Goal: Information Seeking & Learning: Learn about a topic

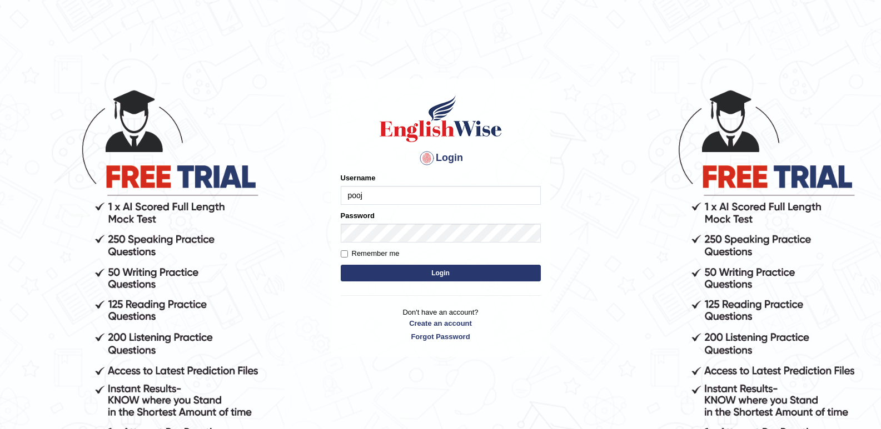
type input "pooja_123"
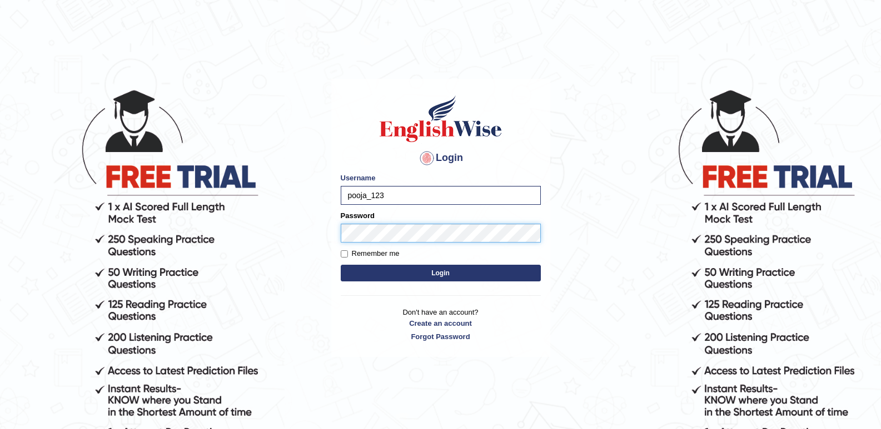
click at [341, 265] on button "Login" at bounding box center [441, 273] width 200 height 17
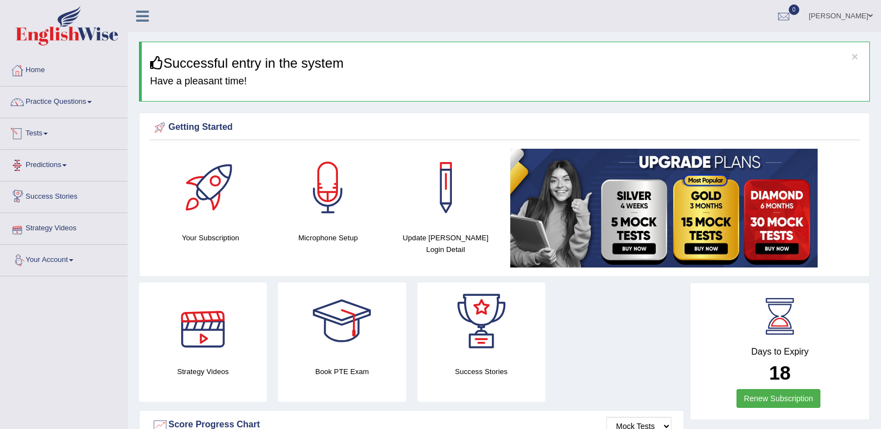
click at [36, 131] on link "Tests" at bounding box center [64, 132] width 127 height 28
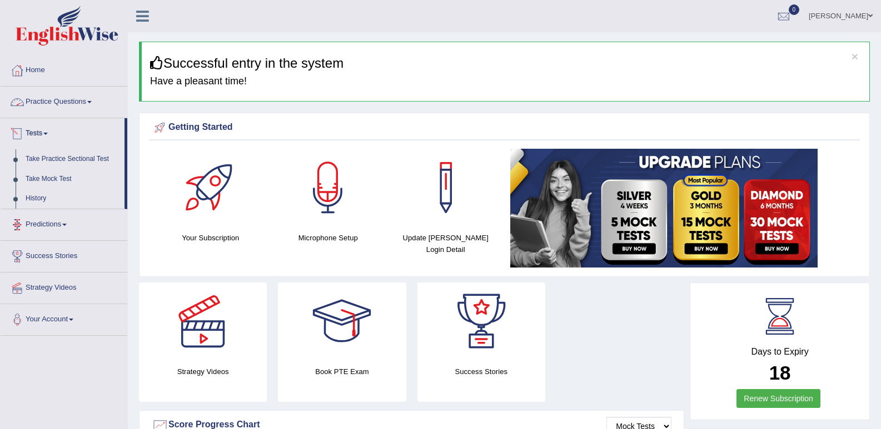
click at [61, 101] on link "Practice Questions" at bounding box center [64, 101] width 127 height 28
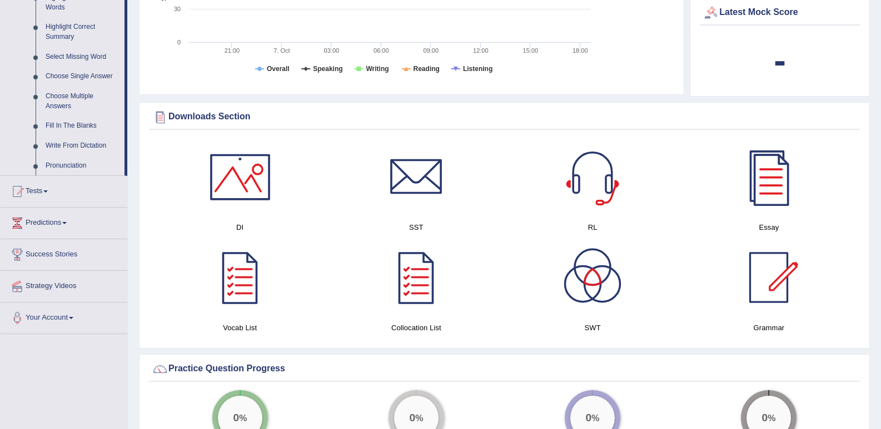
scroll to position [556, 0]
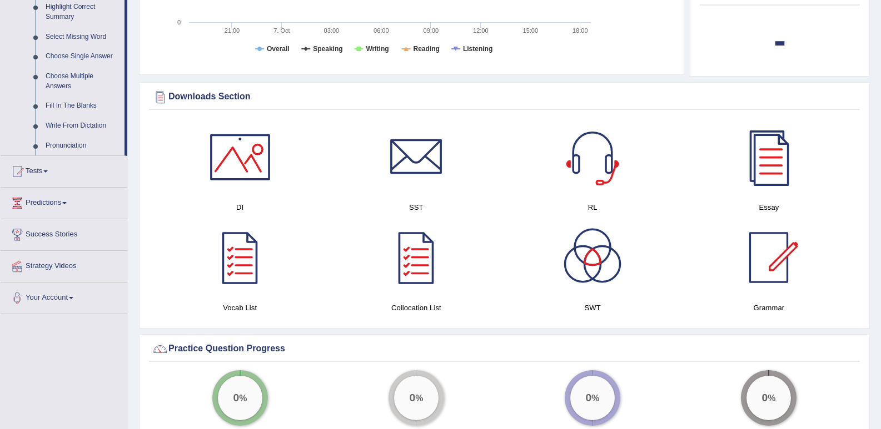
click at [62, 103] on link "Fill In The Blanks" at bounding box center [83, 106] width 84 height 20
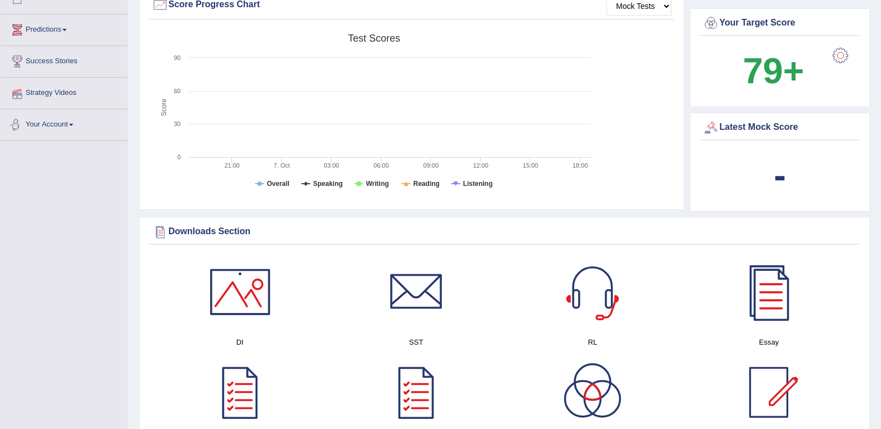
scroll to position [734, 0]
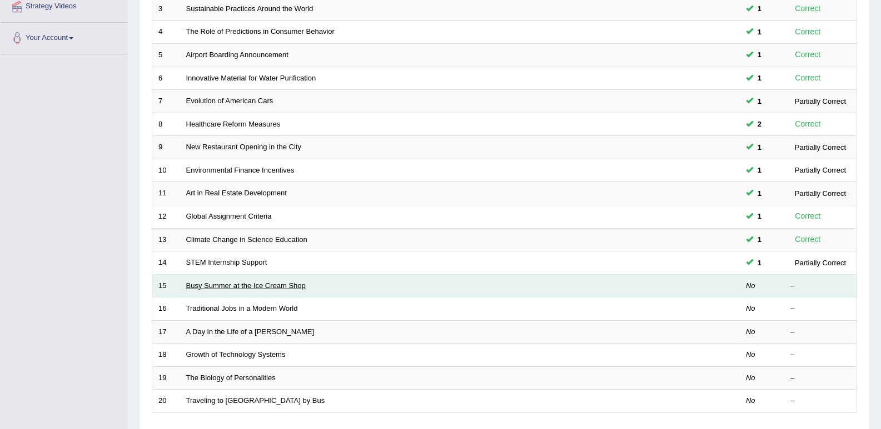
click at [232, 283] on link "Busy Summer at the Ice Cream Shop" at bounding box center [245, 286] width 119 height 8
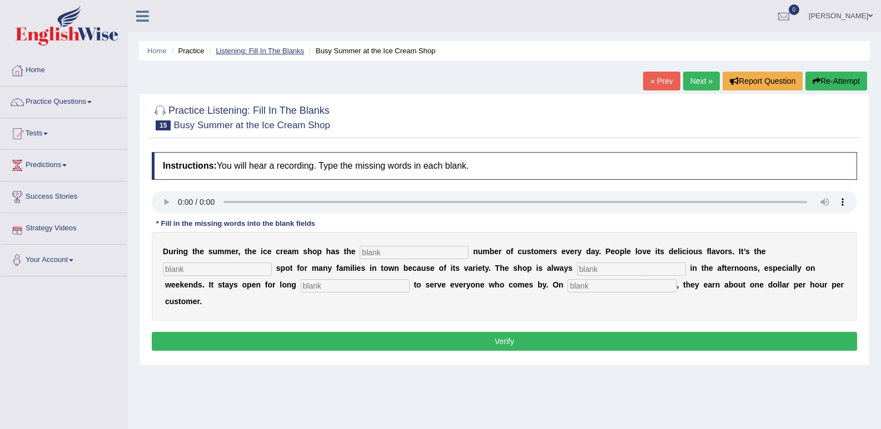
click at [247, 53] on link "Listening: Fill In The Blanks" at bounding box center [260, 51] width 88 height 8
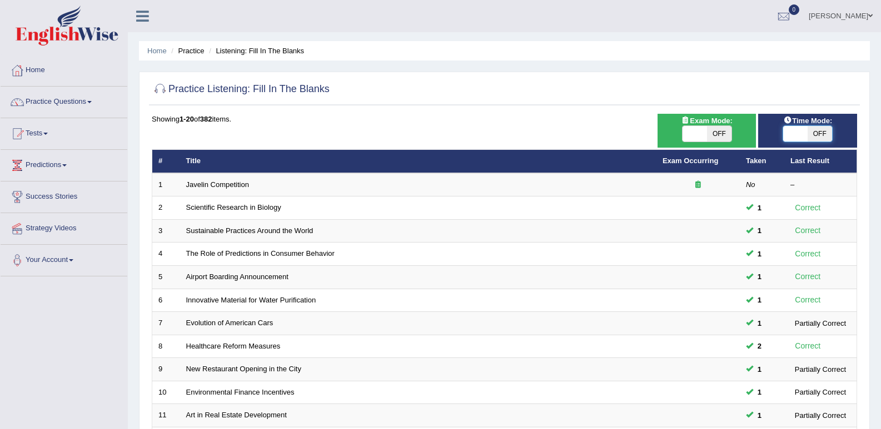
click at [798, 141] on span at bounding box center [795, 134] width 24 height 16
checkbox input "true"
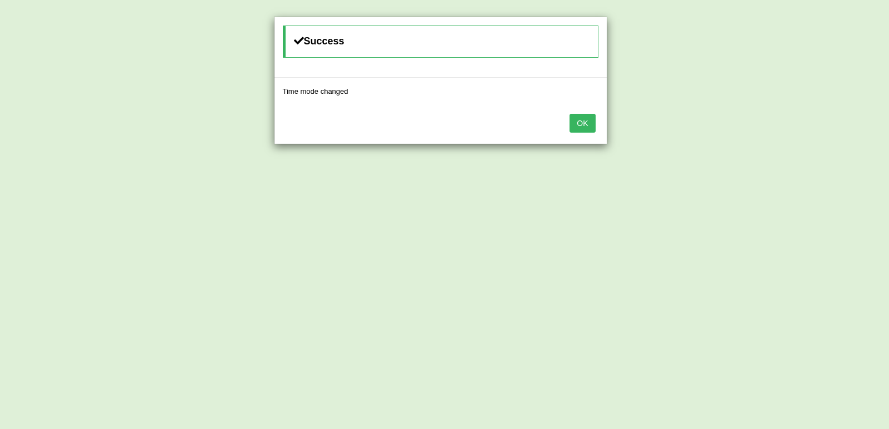
click at [585, 127] on button "OK" at bounding box center [582, 123] width 26 height 19
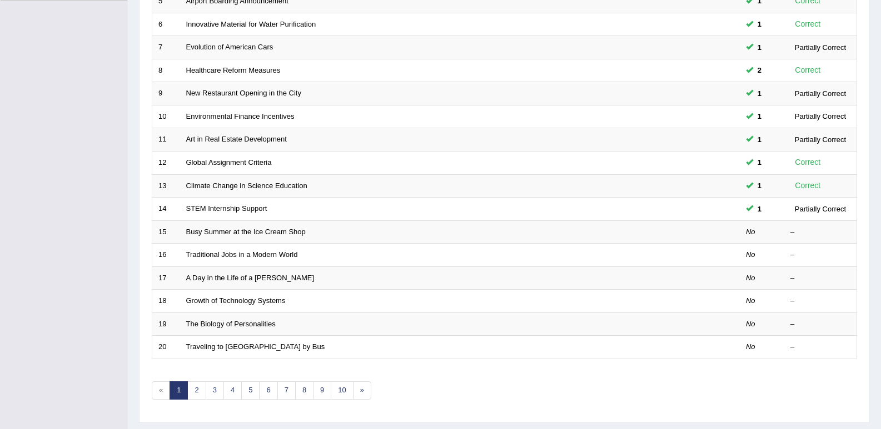
scroll to position [278, 0]
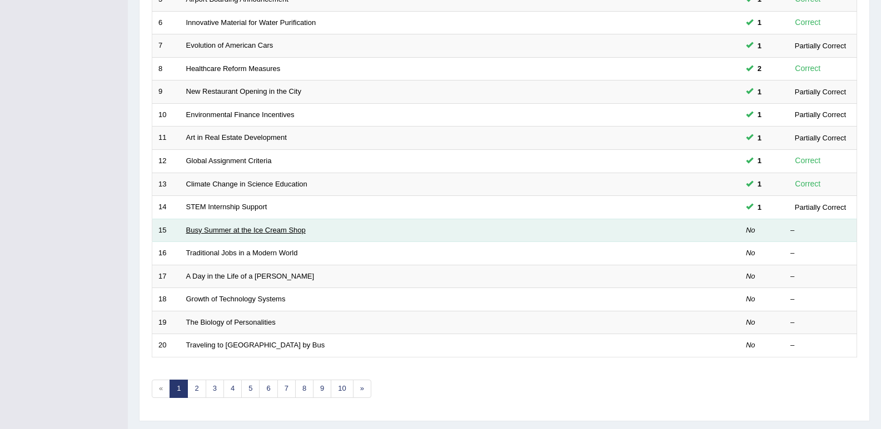
click at [255, 229] on link "Busy Summer at the Ice Cream Shop" at bounding box center [245, 230] width 119 height 8
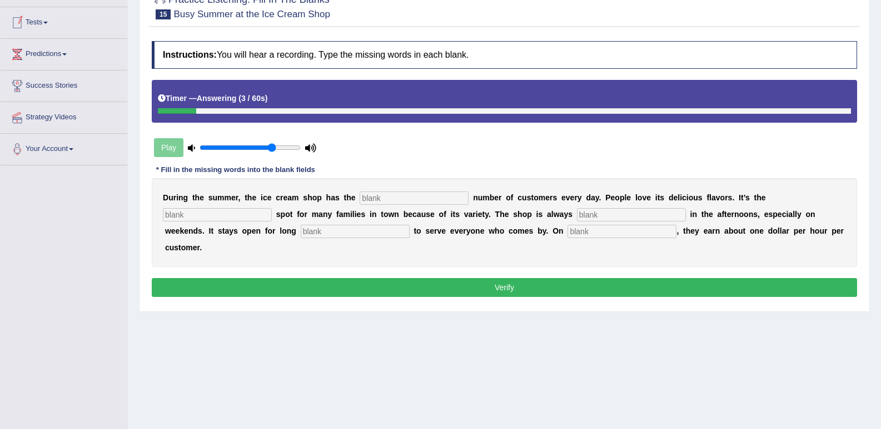
drag, startPoint x: 388, startPoint y: 187, endPoint x: 386, endPoint y: 193, distance: 6.5
click at [388, 189] on div "D u r i n g t h e s u m m e r , t h e i c e c r e a m s h o p h a s t h e n u m…" at bounding box center [504, 222] width 705 height 89
click at [386, 193] on input "text" at bounding box center [413, 198] width 109 height 13
type input "same"
click at [236, 219] on input "text" at bounding box center [217, 214] width 109 height 13
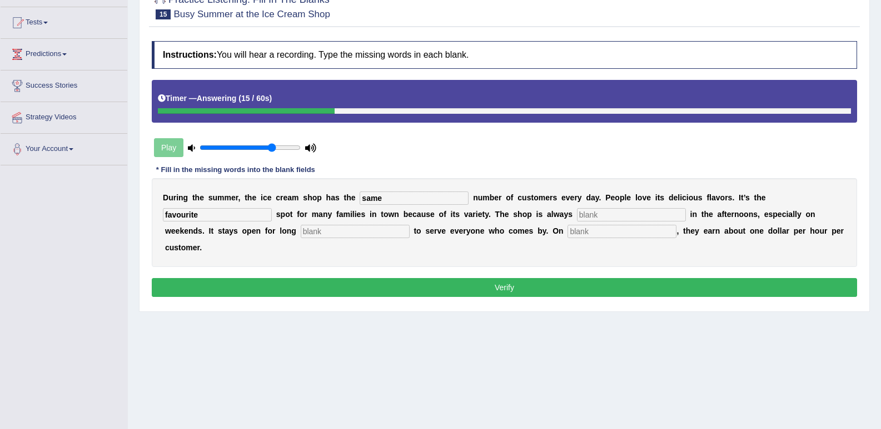
type input "favourite"
click at [593, 220] on input "text" at bounding box center [631, 214] width 109 height 13
type input "busy"
click at [320, 233] on input "text" at bounding box center [355, 231] width 109 height 13
type input "hours"
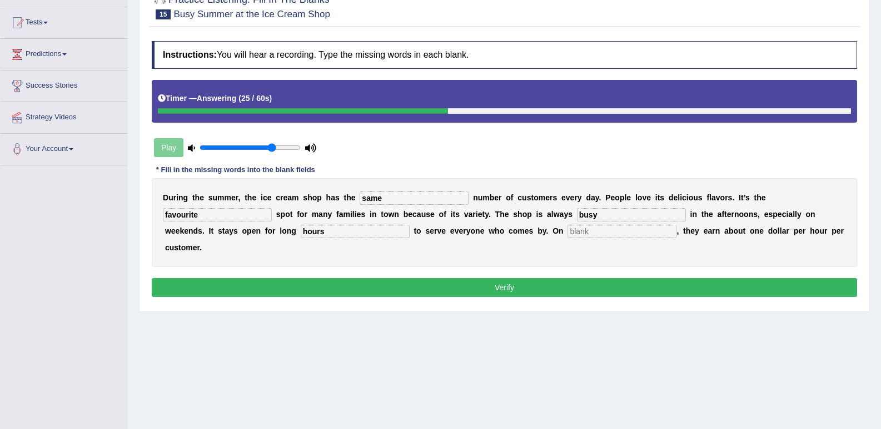
click at [594, 231] on input "text" at bounding box center [621, 231] width 109 height 13
type input "average"
click at [521, 289] on button "Verify" at bounding box center [504, 287] width 705 height 19
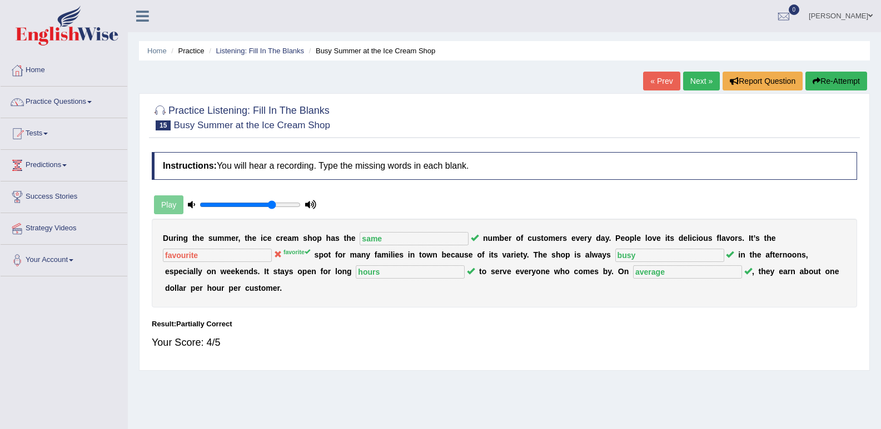
click at [698, 80] on link "Next »" at bounding box center [701, 81] width 37 height 19
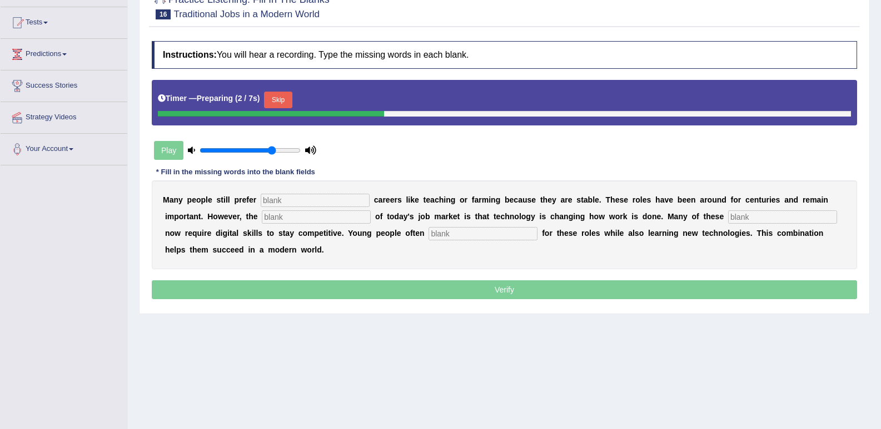
scroll to position [111, 0]
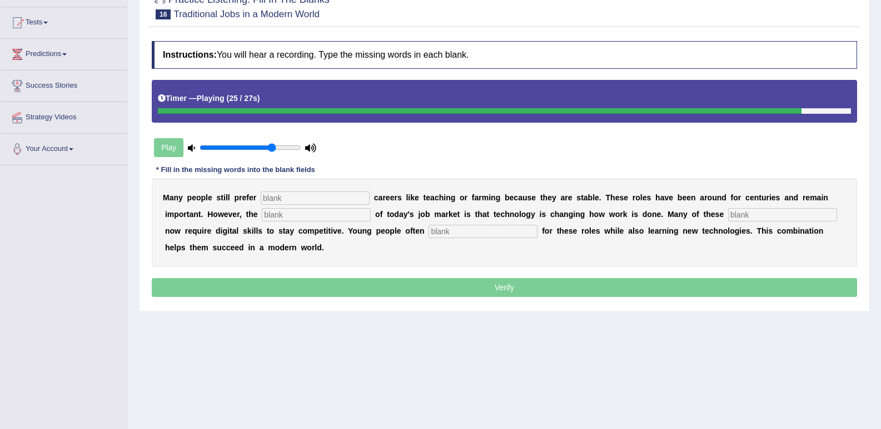
click at [280, 202] on input "text" at bounding box center [315, 198] width 109 height 13
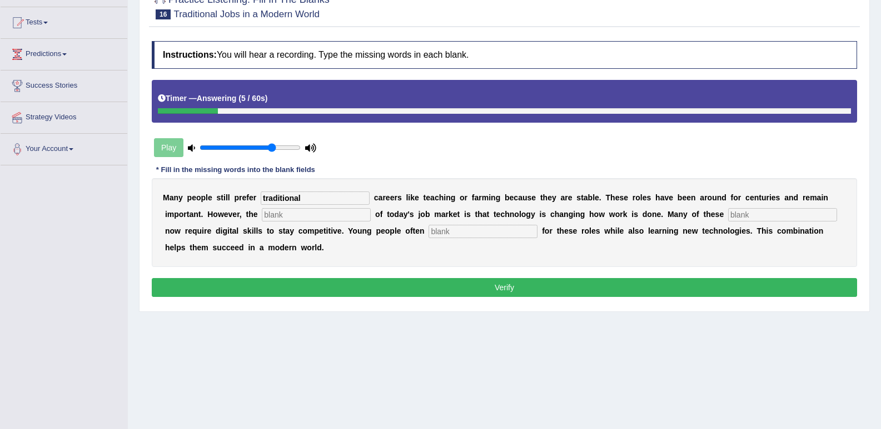
type input "traditional"
click at [265, 214] on input "text" at bounding box center [316, 214] width 109 height 13
type input "reality"
click at [740, 215] on input "text" at bounding box center [782, 214] width 109 height 13
type input "jobs"
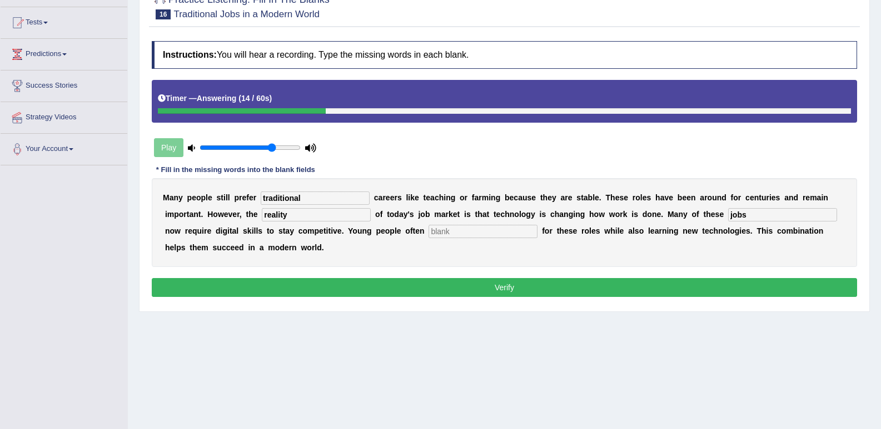
click at [502, 233] on input "text" at bounding box center [482, 231] width 109 height 13
type input "apply"
click at [448, 284] on button "Verify" at bounding box center [504, 287] width 705 height 19
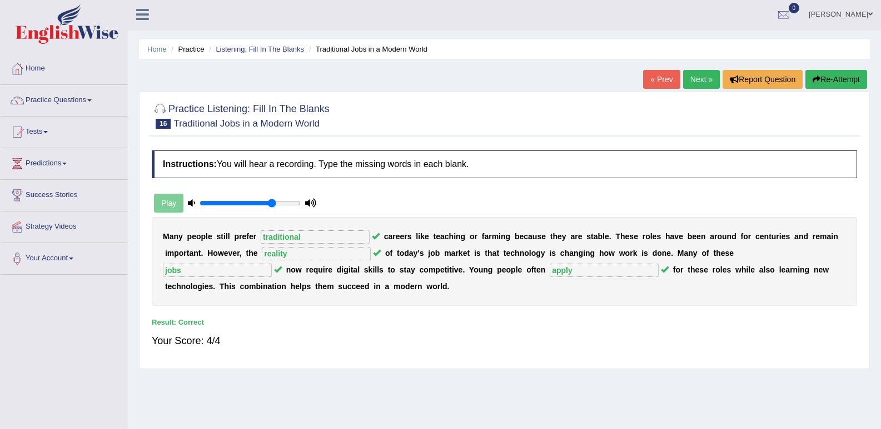
scroll to position [0, 0]
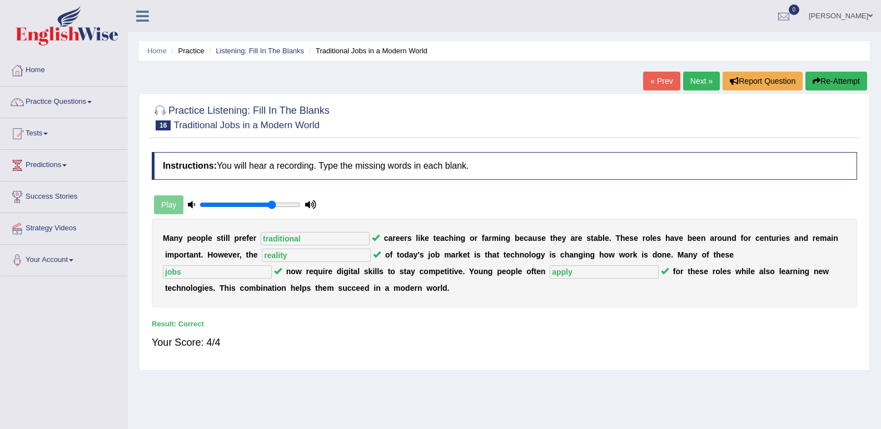
click at [701, 82] on link "Next »" at bounding box center [701, 81] width 37 height 19
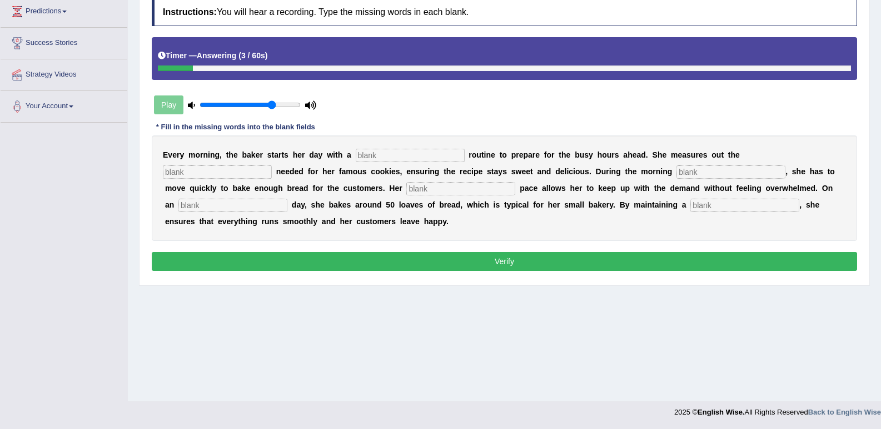
click at [373, 153] on input "text" at bounding box center [410, 155] width 109 height 13
type input "simple"
click at [188, 174] on input "text" at bounding box center [217, 172] width 109 height 13
type input "sugar"
click at [682, 173] on input "text" at bounding box center [730, 172] width 109 height 13
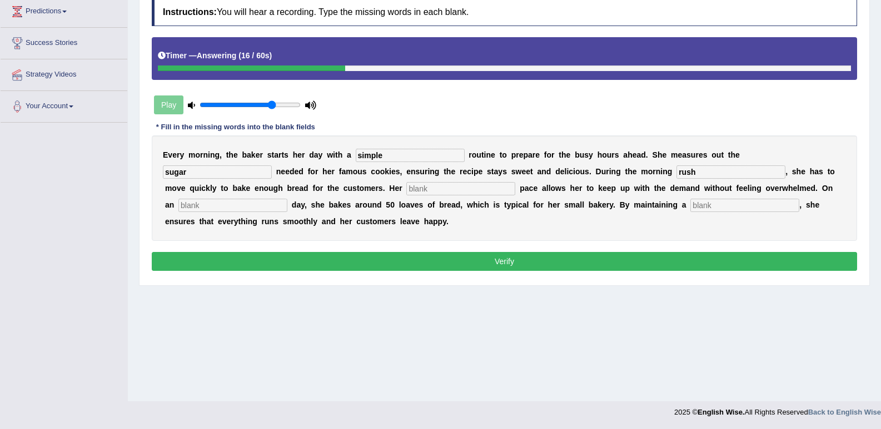
type input "rush"
click at [418, 186] on input "text" at bounding box center [460, 188] width 109 height 13
type input "steady"
click at [232, 208] on input "text" at bounding box center [232, 205] width 109 height 13
type input "average"
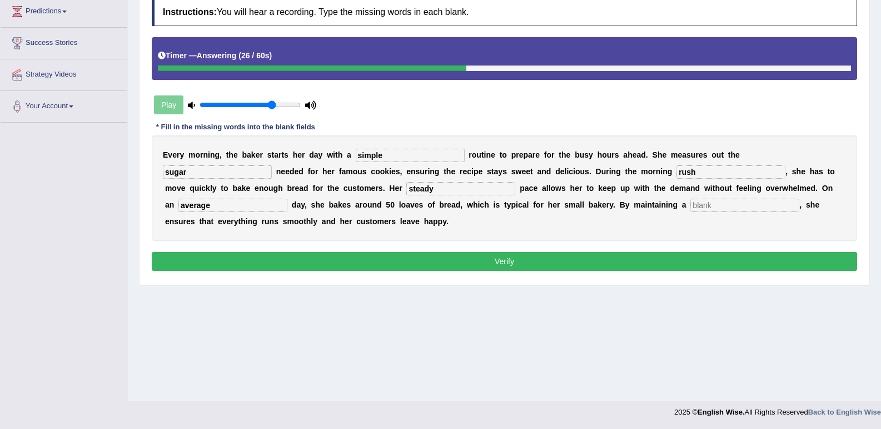
drag, startPoint x: 717, startPoint y: 195, endPoint x: 715, endPoint y: 202, distance: 6.9
click at [715, 201] on div "E v e r y m o r n i n g , t h e b a k e r s t a r t s h e r d a y w i t h a sim…" at bounding box center [504, 189] width 705 height 106
click at [715, 202] on input "text" at bounding box center [744, 205] width 109 height 13
type input "workflame"
click at [571, 259] on button "Verify" at bounding box center [504, 261] width 705 height 19
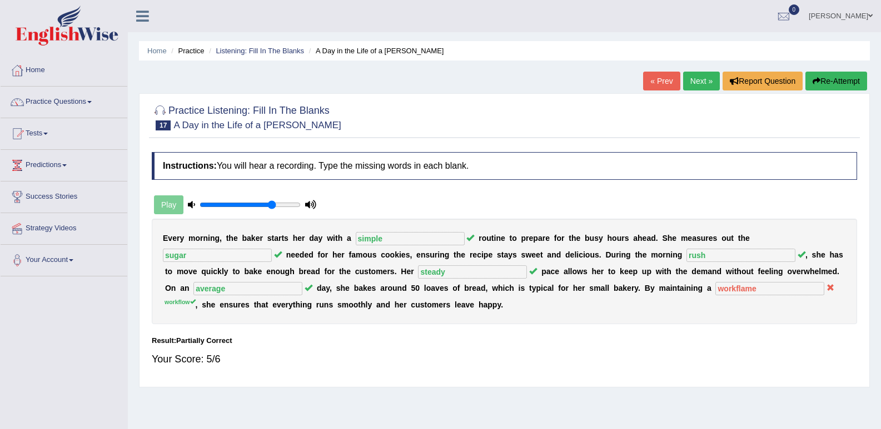
click at [698, 86] on link "Next »" at bounding box center [701, 81] width 37 height 19
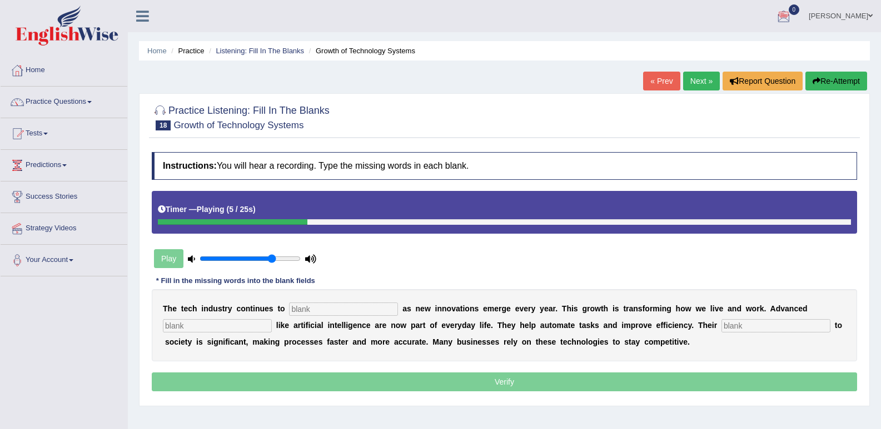
click at [853, 82] on button "Re-Attempt" at bounding box center [836, 81] width 62 height 19
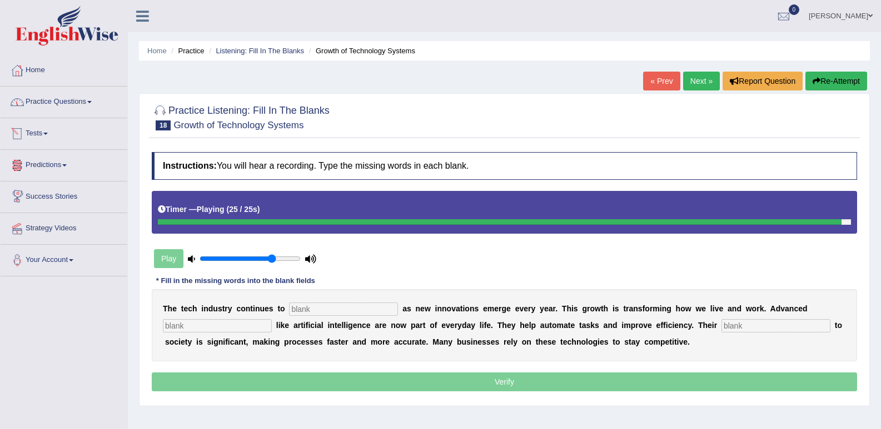
click at [306, 308] on input "text" at bounding box center [343, 309] width 109 height 13
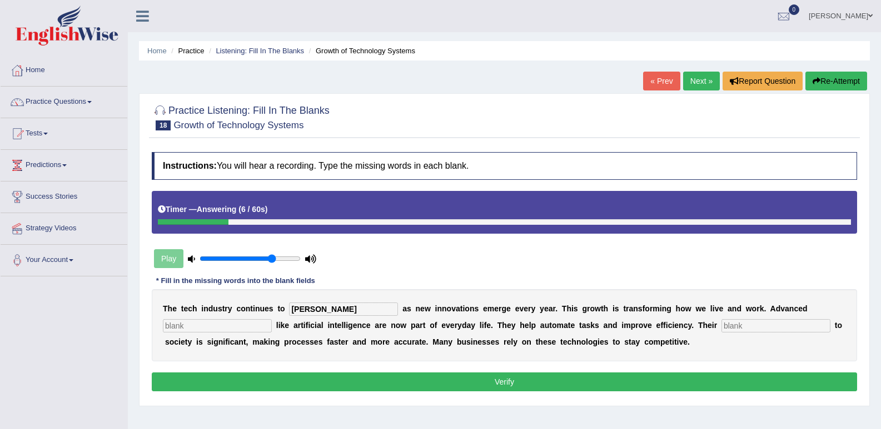
type input "[PERSON_NAME]"
click at [184, 327] on input "text" at bounding box center [217, 325] width 109 height 13
type input "system"
click at [747, 329] on input "text" at bounding box center [775, 325] width 109 height 13
type input "contribution"
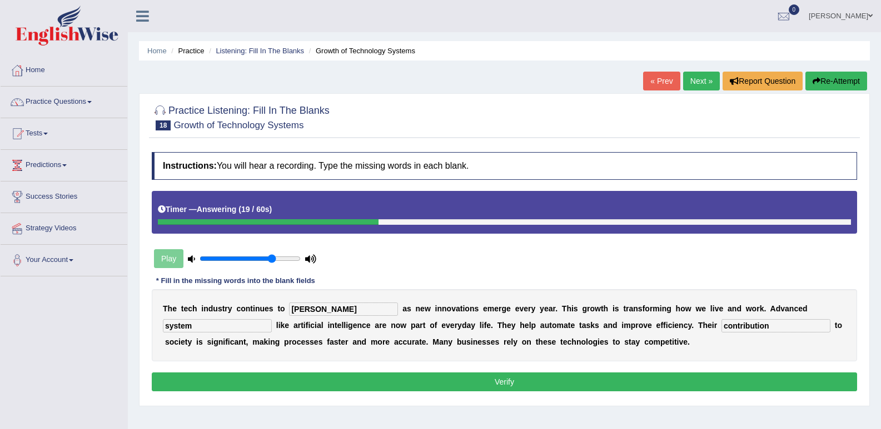
click at [566, 388] on button "Verify" at bounding box center [504, 382] width 705 height 19
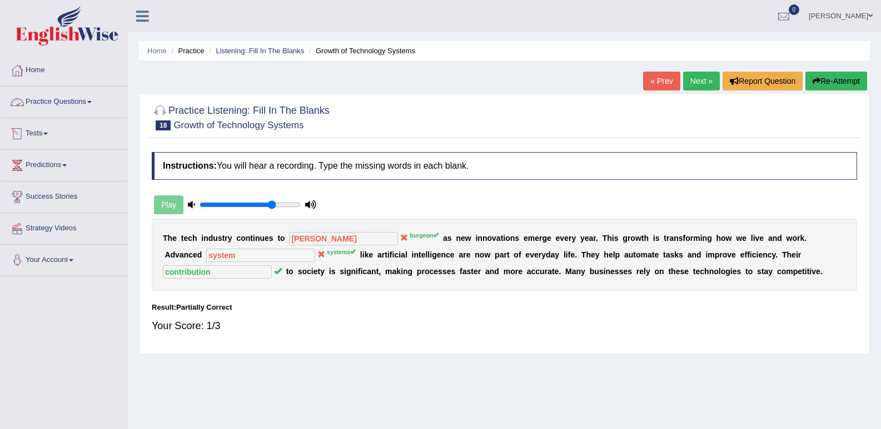
click at [36, 103] on link "Practice Questions" at bounding box center [64, 101] width 127 height 28
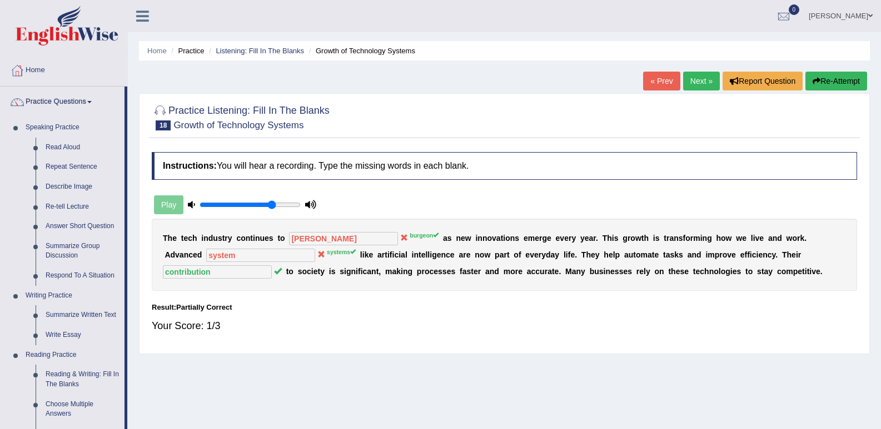
click at [704, 87] on link "Next »" at bounding box center [701, 81] width 37 height 19
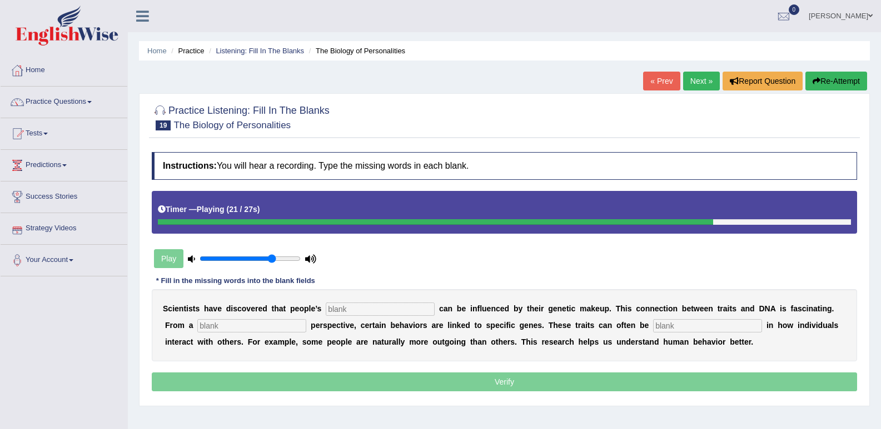
click at [351, 312] on input "text" at bounding box center [380, 309] width 109 height 13
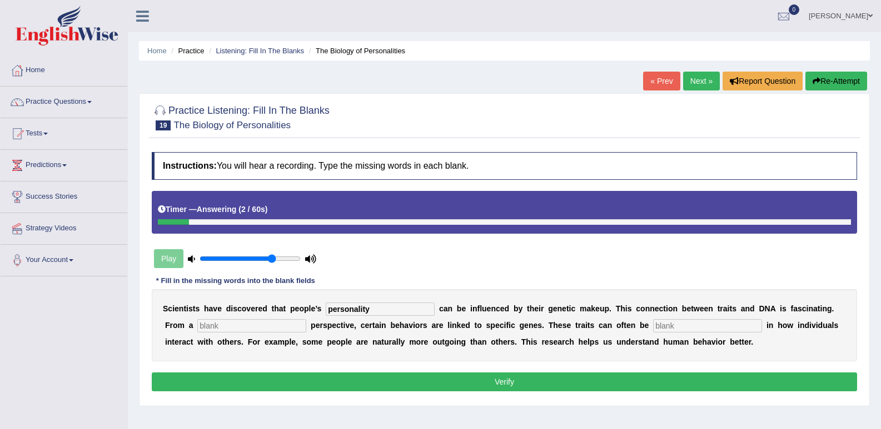
type input "personality"
click at [244, 329] on input "text" at bounding box center [251, 325] width 109 height 13
type input "biology"
click at [686, 327] on input "text" at bounding box center [707, 325] width 109 height 13
type input "visible"
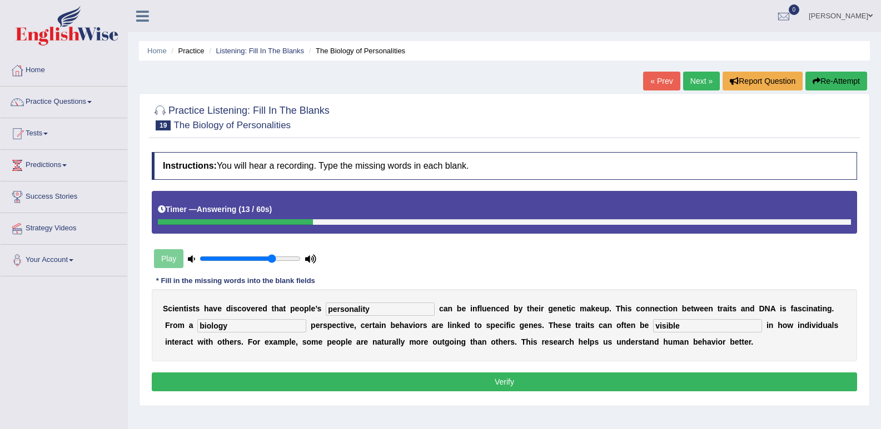
click at [657, 388] on button "Verify" at bounding box center [504, 382] width 705 height 19
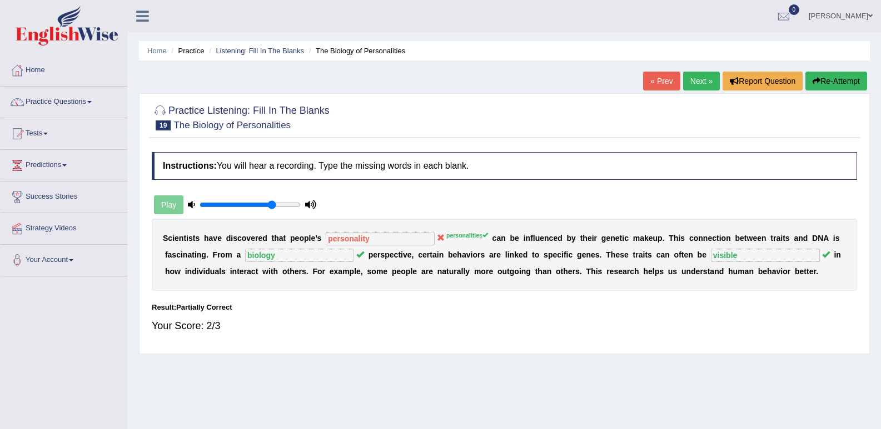
click at [858, 78] on button "Re-Attempt" at bounding box center [836, 81] width 62 height 19
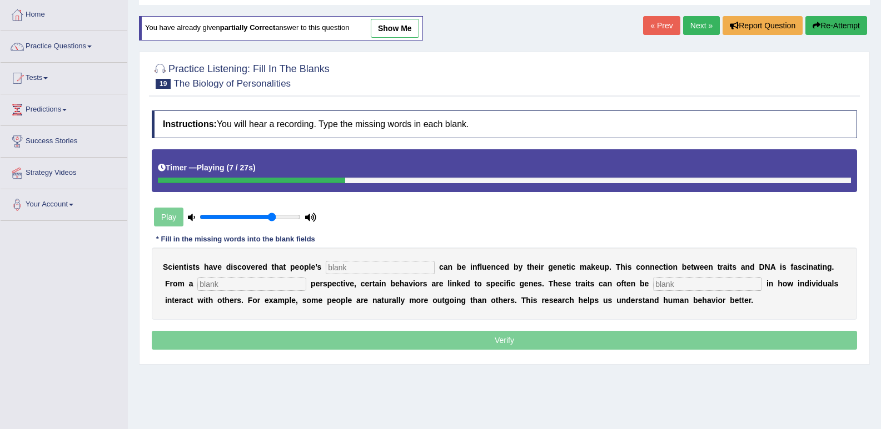
click at [706, 22] on link "Next »" at bounding box center [701, 25] width 37 height 19
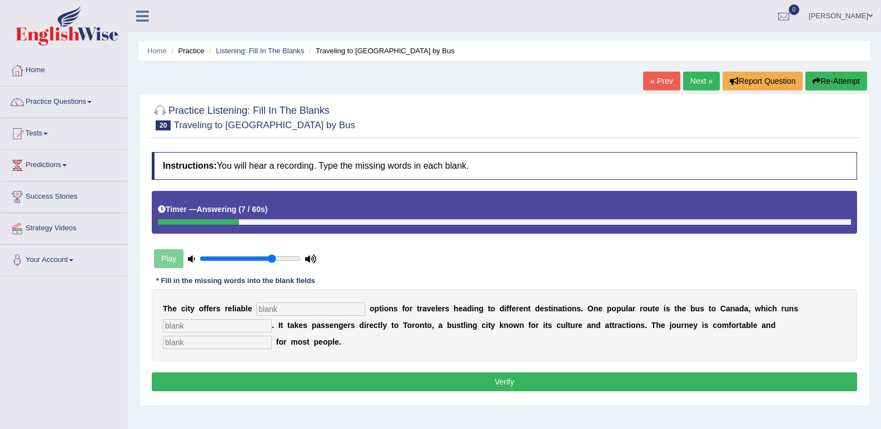
click at [266, 313] on input "text" at bounding box center [310, 309] width 109 height 13
type input "transport"
click at [231, 327] on input "text" at bounding box center [217, 325] width 109 height 13
type input "daily"
click at [202, 342] on input "text" at bounding box center [217, 342] width 109 height 13
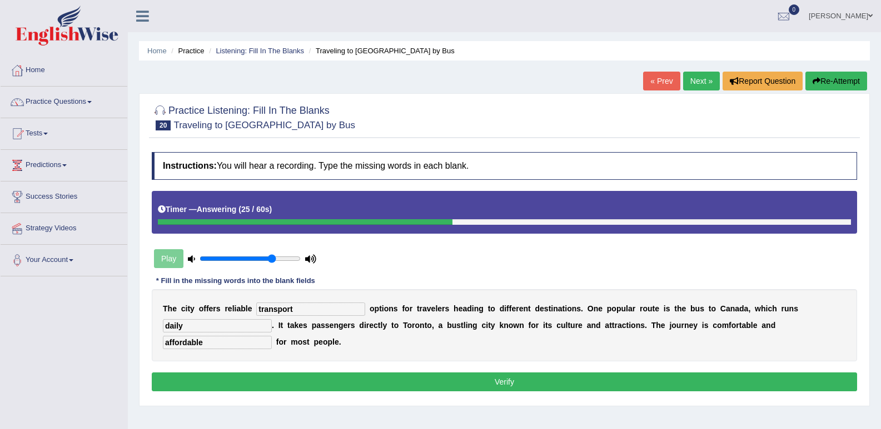
type input "affordable"
click at [369, 374] on button "Verify" at bounding box center [504, 382] width 705 height 19
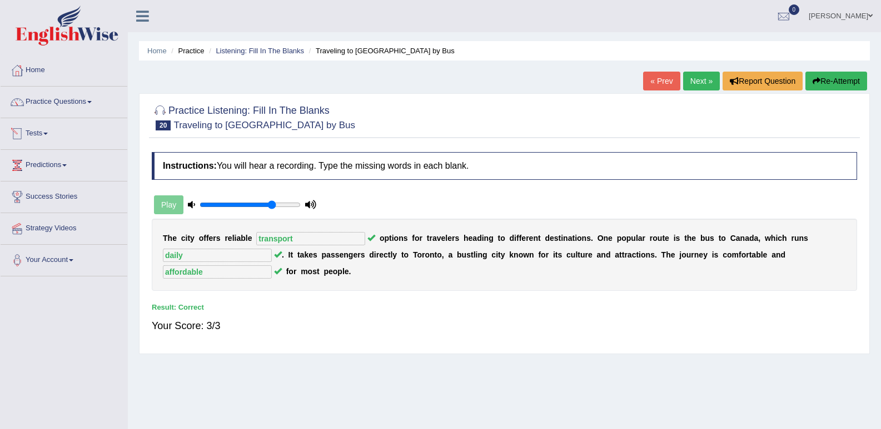
click at [32, 132] on link "Tests" at bounding box center [64, 132] width 127 height 28
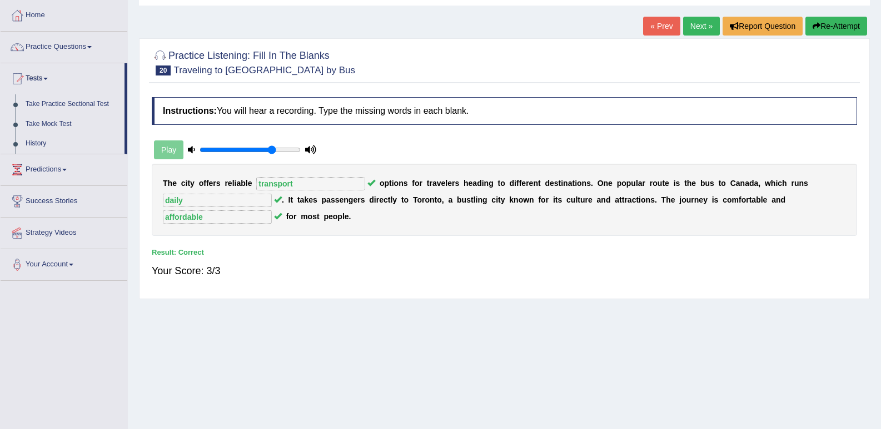
scroll to position [56, 0]
click at [81, 48] on link "Practice Questions" at bounding box center [64, 45] width 127 height 28
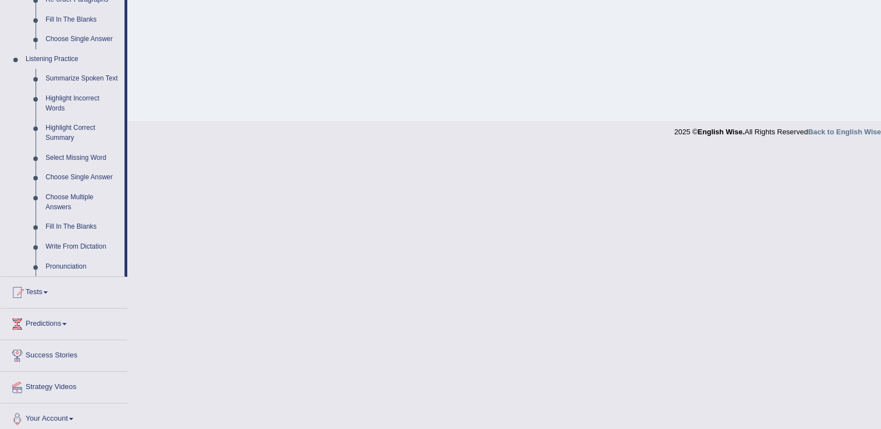
scroll to position [441, 0]
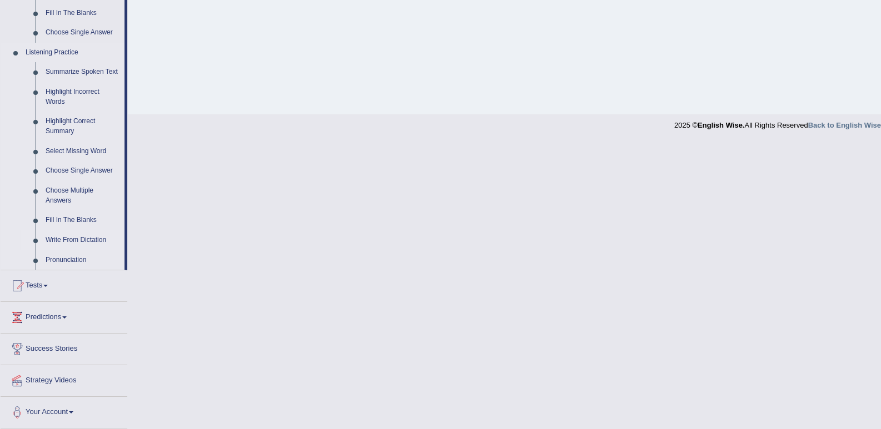
click at [62, 239] on link "Write From Dictation" at bounding box center [83, 241] width 84 height 20
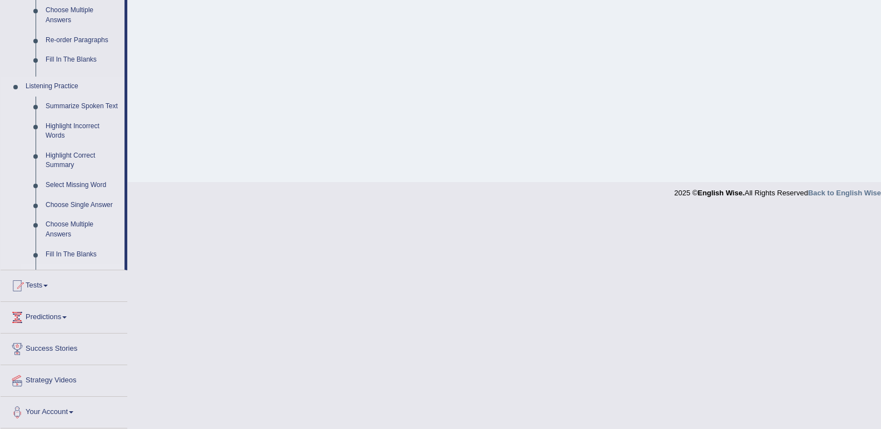
scroll to position [154, 0]
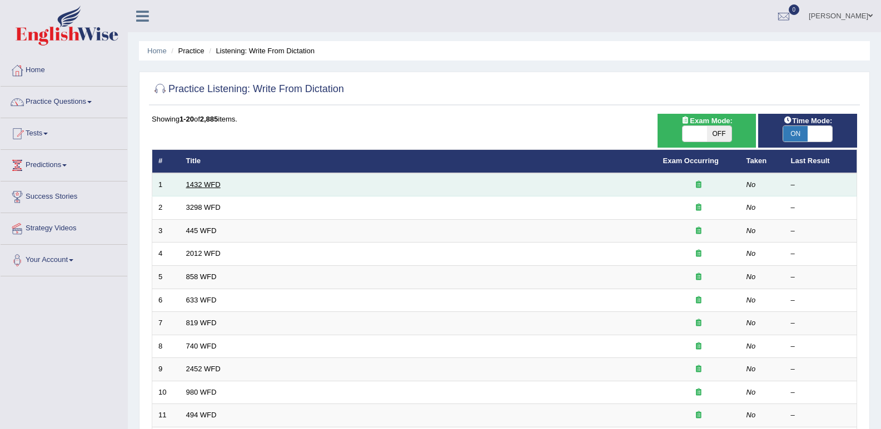
click at [208, 188] on link "1432 WFD" at bounding box center [203, 185] width 34 height 8
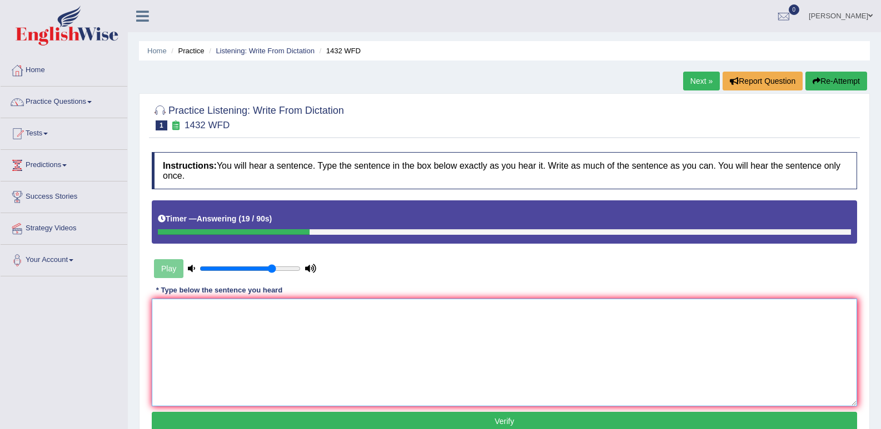
click at [178, 314] on textarea at bounding box center [504, 353] width 705 height 108
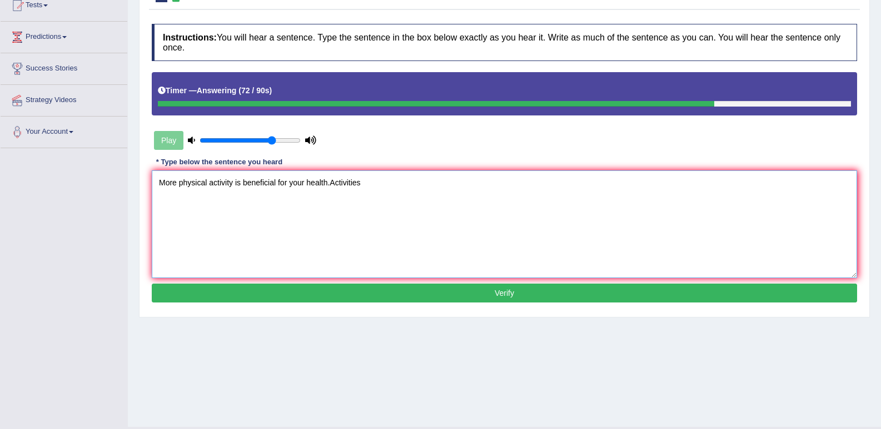
scroll to position [154, 0]
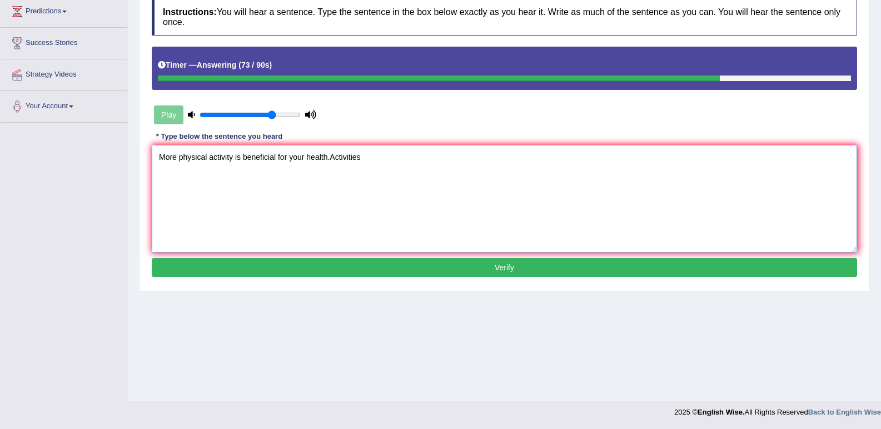
type textarea "More physical activity is beneficial for your health.Activities"
click at [319, 265] on button "Verify" at bounding box center [504, 267] width 705 height 19
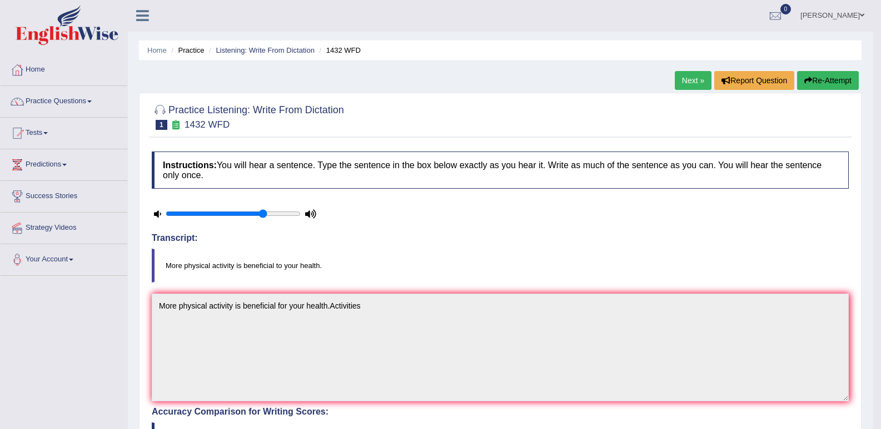
scroll to position [0, 0]
click at [688, 83] on link "Next »" at bounding box center [692, 81] width 37 height 19
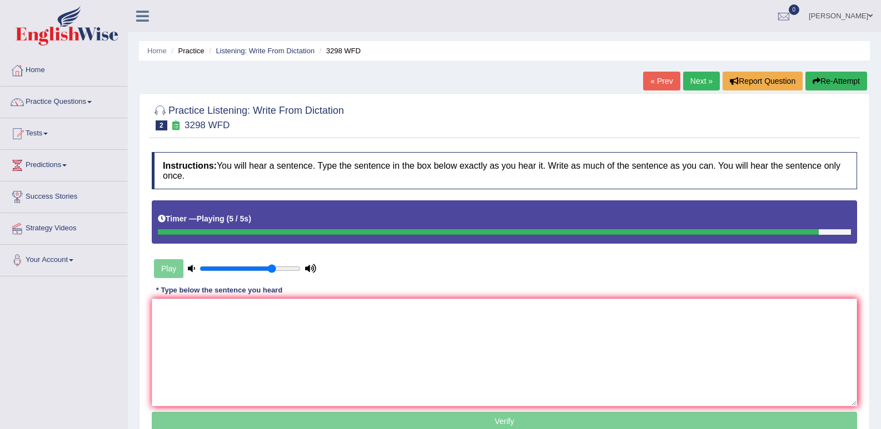
click at [851, 84] on button "Re-Attempt" at bounding box center [836, 81] width 62 height 19
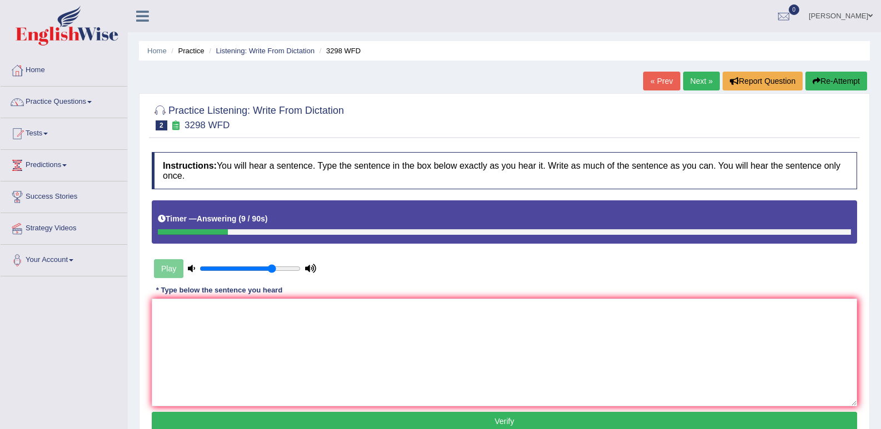
click at [854, 72] on button "Re-Attempt" at bounding box center [836, 81] width 62 height 19
click at [163, 324] on textarea at bounding box center [504, 353] width 705 height 108
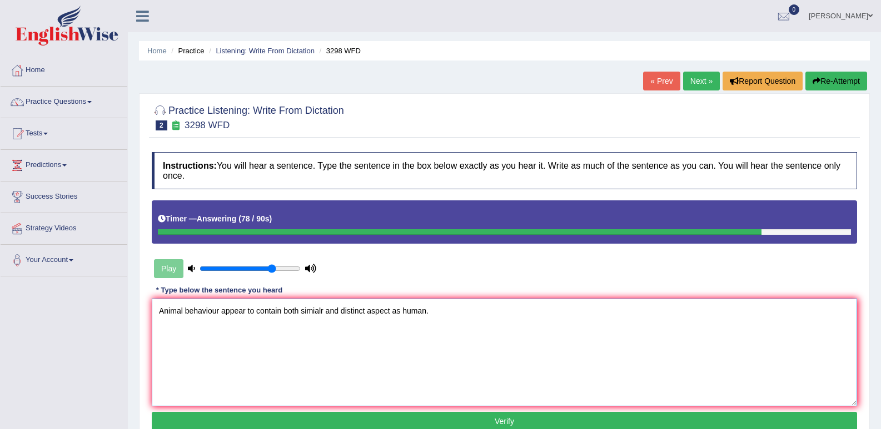
type textarea "Animal behaviour appear to contain both simialr and distinct aspect as human."
click at [454, 426] on button "Verify" at bounding box center [504, 421] width 705 height 19
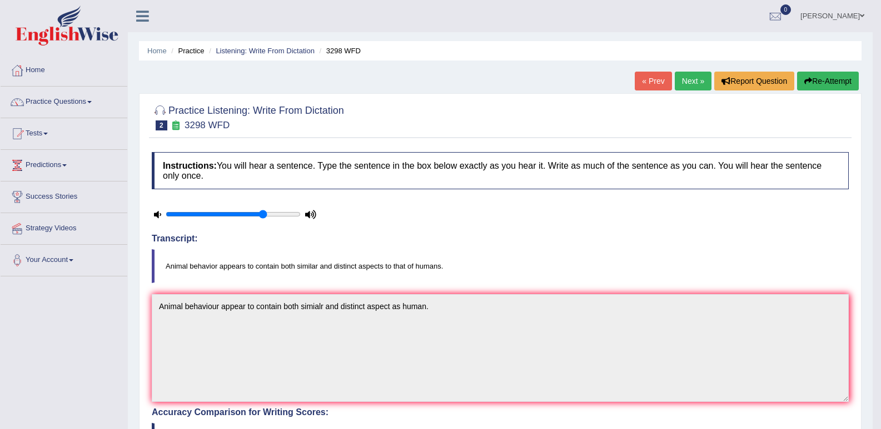
click at [838, 74] on button "Re-Attempt" at bounding box center [828, 81] width 62 height 19
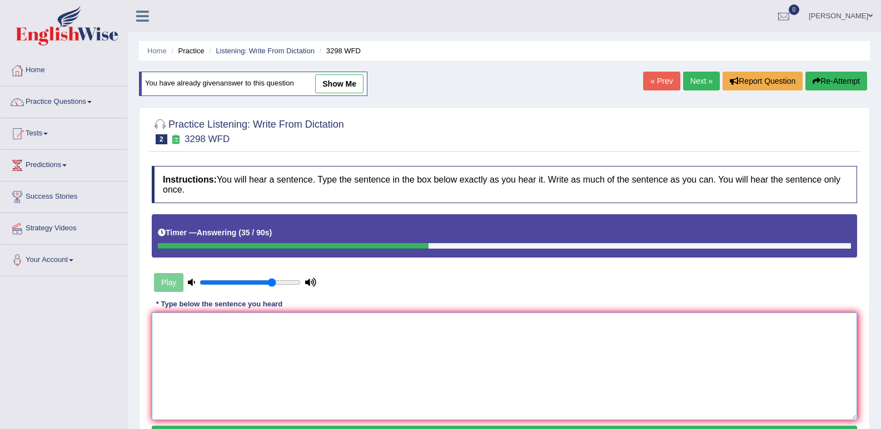
click at [169, 329] on textarea at bounding box center [504, 367] width 705 height 108
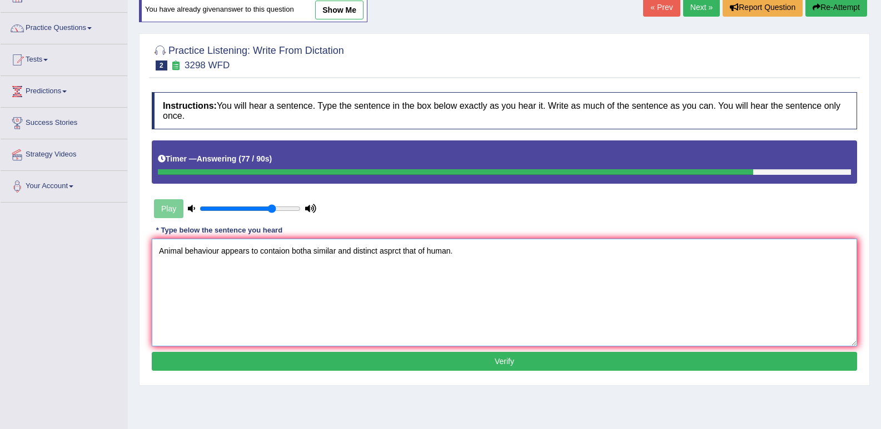
scroll to position [111, 0]
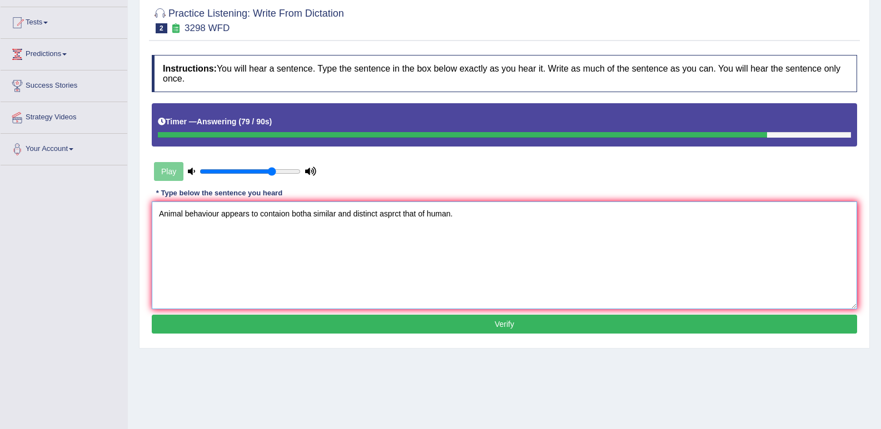
click at [395, 214] on textarea "Animal behaviour appears to contaion botha similar and distinct asprct that of …" at bounding box center [504, 256] width 705 height 108
click at [311, 214] on textarea "Animal behaviour appears to contaion botha similar and distinct aspect that of …" at bounding box center [504, 256] width 705 height 108
type textarea "Animal behaviour appears to contaion both similar and distinct aspect that of h…"
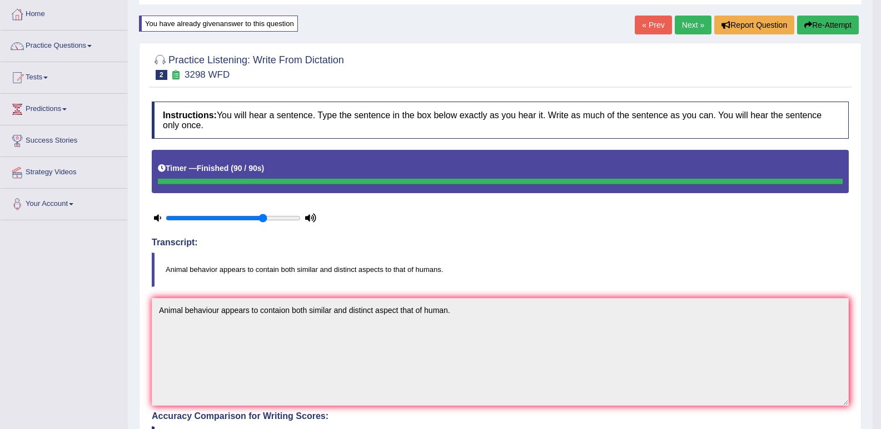
scroll to position [0, 0]
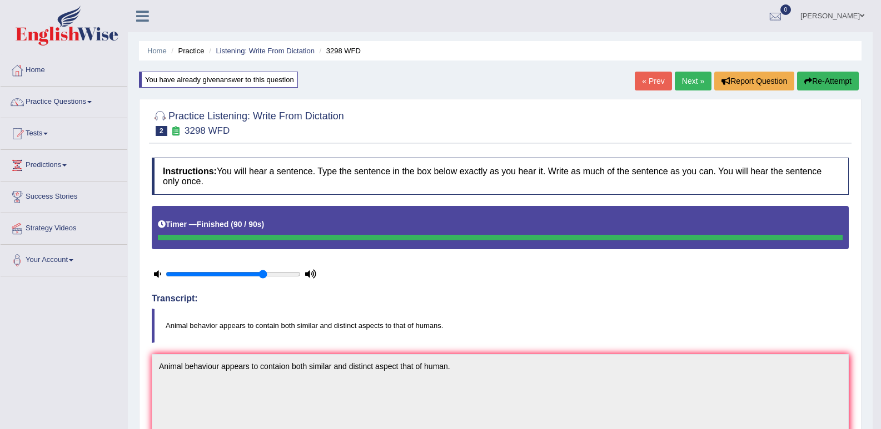
click at [689, 78] on link "Next »" at bounding box center [692, 81] width 37 height 19
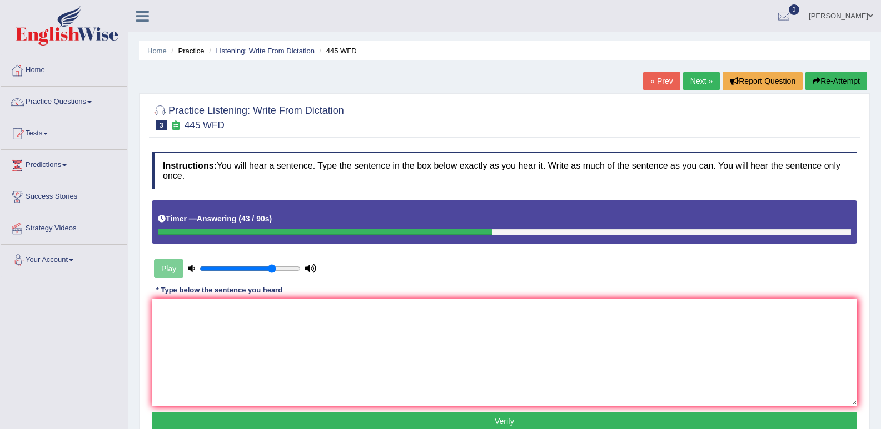
click at [171, 315] on textarea at bounding box center [504, 353] width 705 height 108
type textarea "R"
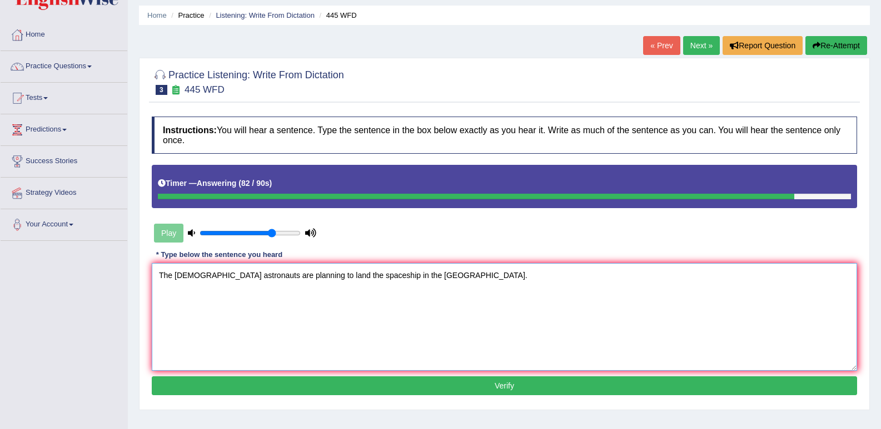
scroll to position [56, 0]
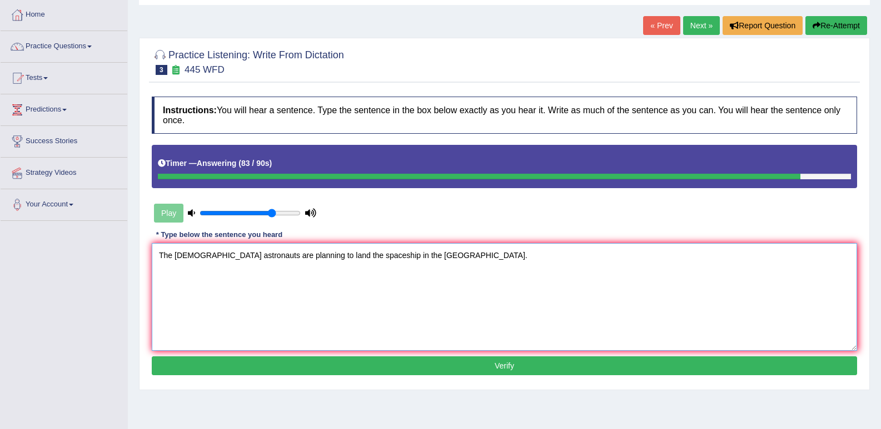
type textarea "The American astronauts are planning to land the spaceship in the Mars."
click at [409, 372] on button "Verify" at bounding box center [504, 366] width 705 height 19
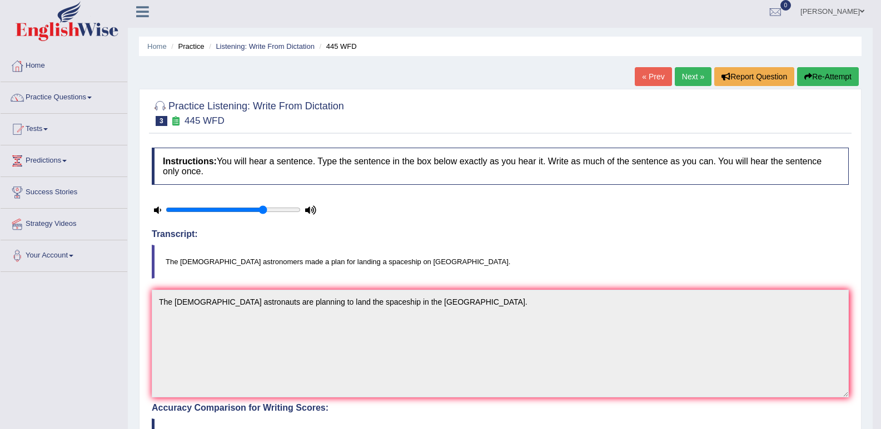
scroll to position [0, 0]
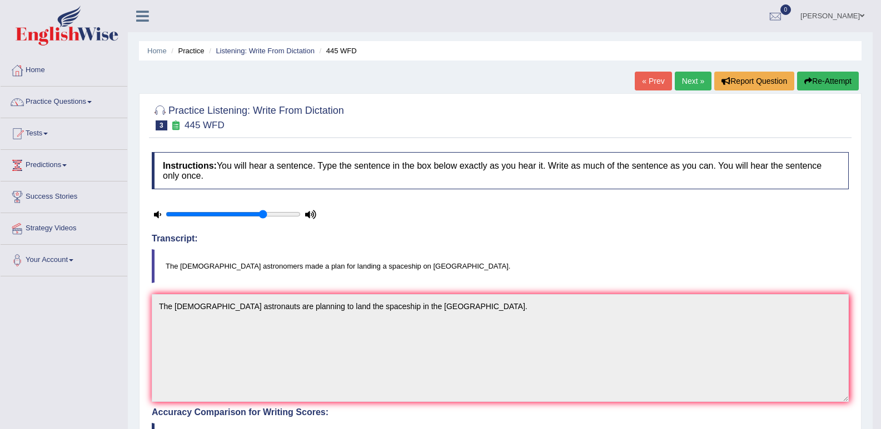
click at [826, 74] on button "Re-Attempt" at bounding box center [828, 81] width 62 height 19
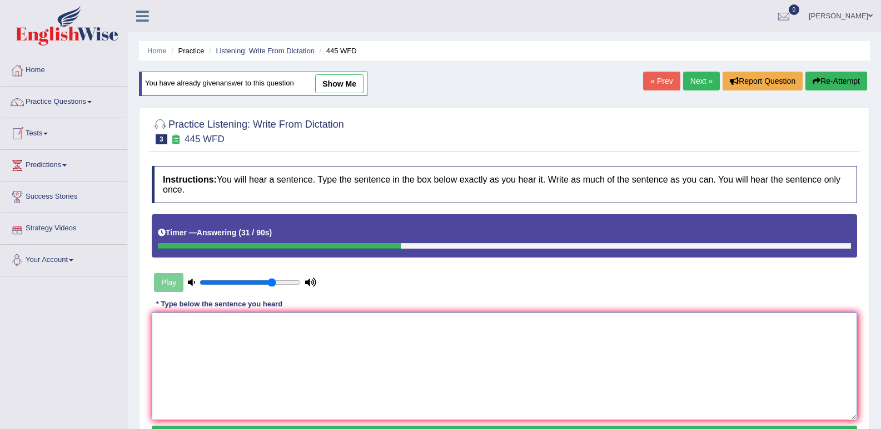
click at [169, 323] on textarea at bounding box center [504, 367] width 705 height 108
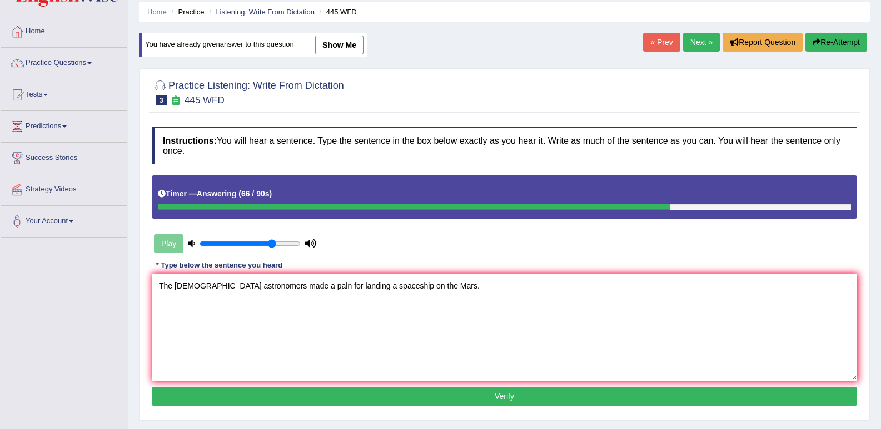
scroll to position [111, 0]
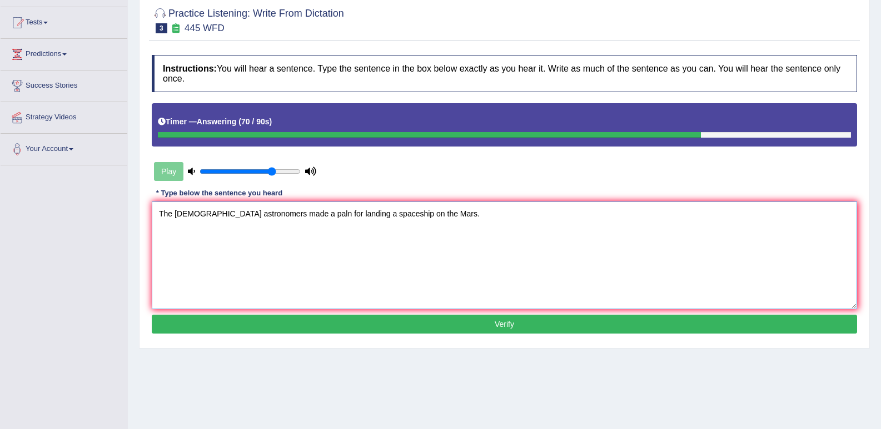
type textarea "The [DEMOGRAPHIC_DATA] astronomers made a paln for landing a spaceship on the M…"
click at [452, 321] on button "Verify" at bounding box center [504, 324] width 705 height 19
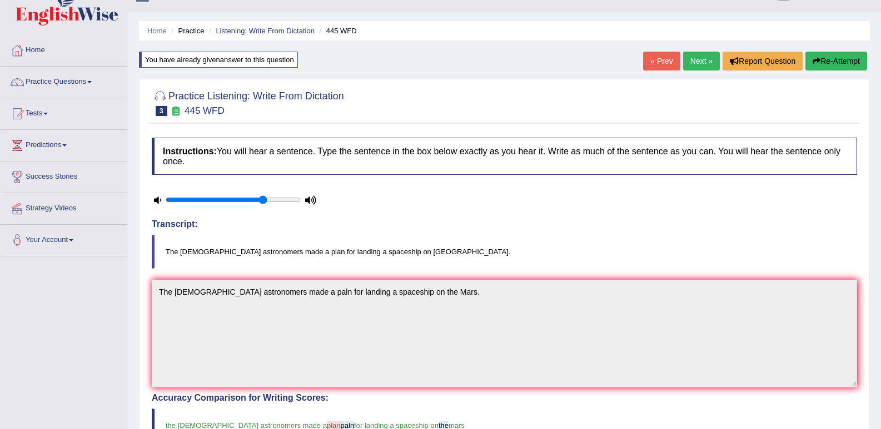
scroll to position [0, 0]
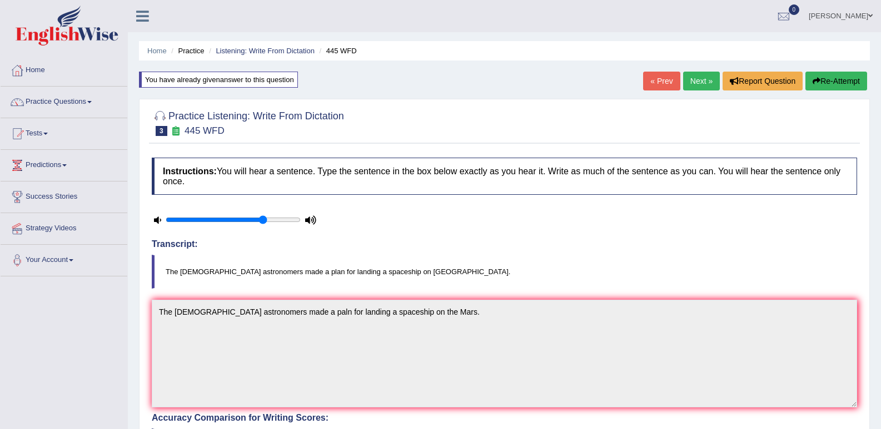
drag, startPoint x: 693, startPoint y: 78, endPoint x: 701, endPoint y: 78, distance: 7.2
click at [694, 78] on link "Next »" at bounding box center [701, 81] width 37 height 19
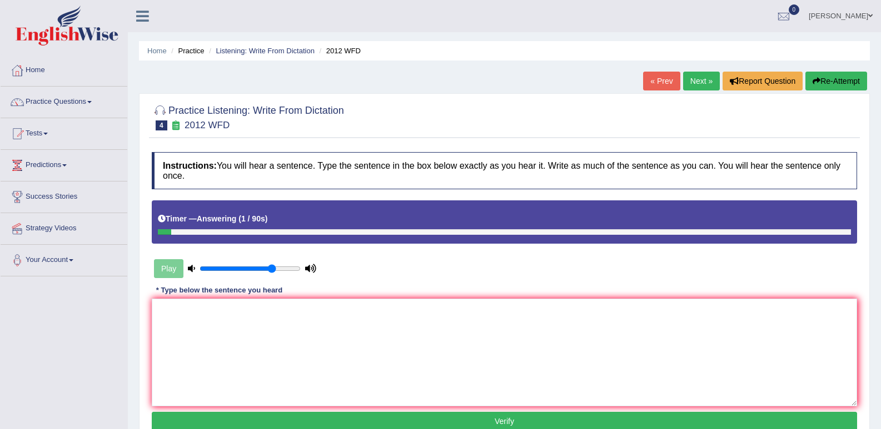
click at [846, 84] on button "Re-Attempt" at bounding box center [836, 81] width 62 height 19
click at [167, 320] on textarea at bounding box center [504, 353] width 705 height 108
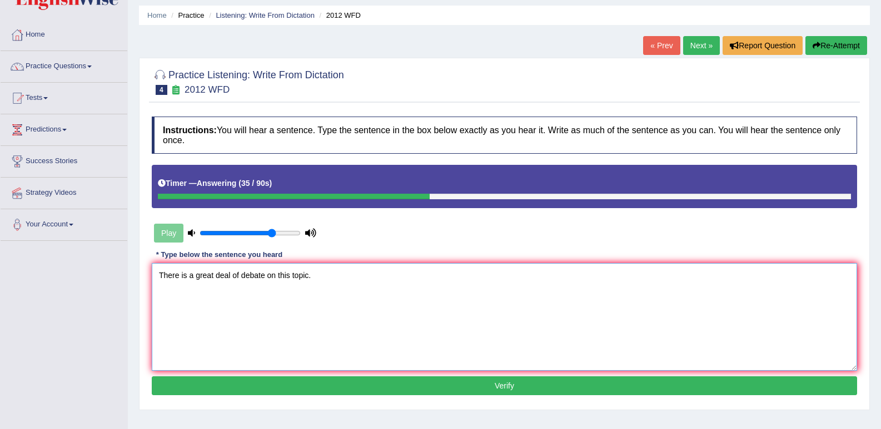
scroll to position [56, 0]
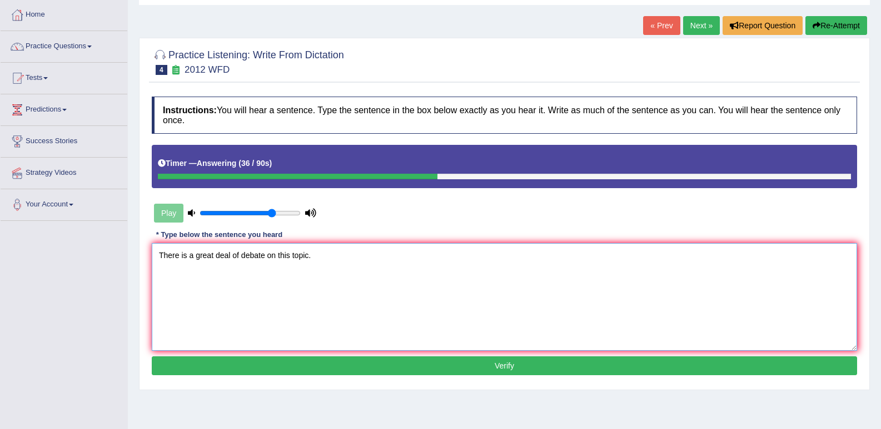
type textarea "There is a great deal of debate on this topic."
click at [289, 367] on button "Verify" at bounding box center [504, 366] width 705 height 19
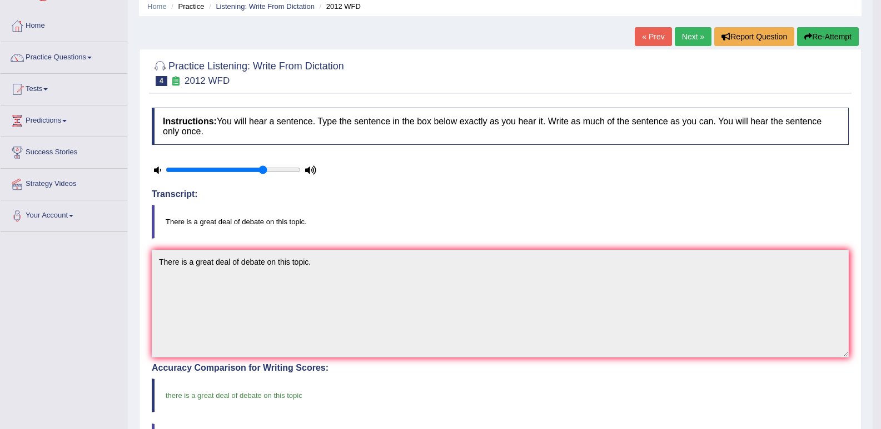
scroll to position [0, 0]
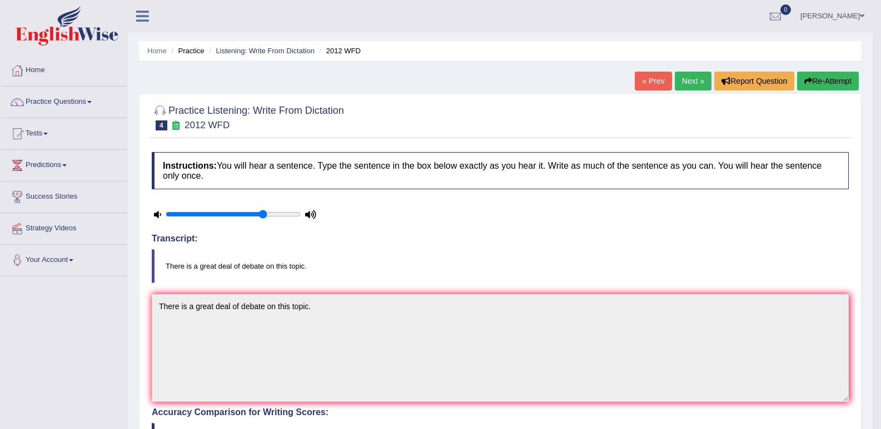
click at [696, 83] on link "Next »" at bounding box center [692, 81] width 37 height 19
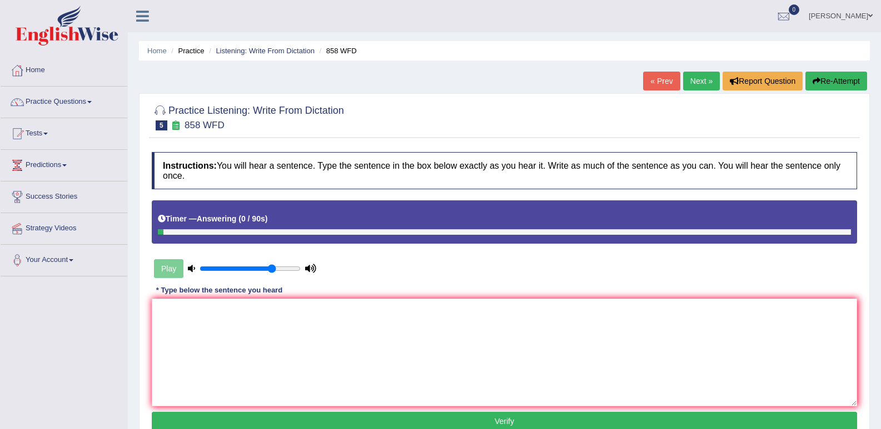
click at [832, 78] on button "Re-Attempt" at bounding box center [836, 81] width 62 height 19
click at [176, 273] on div "Play" at bounding box center [235, 269] width 167 height 28
click at [848, 83] on button "Re-Attempt" at bounding box center [836, 81] width 62 height 19
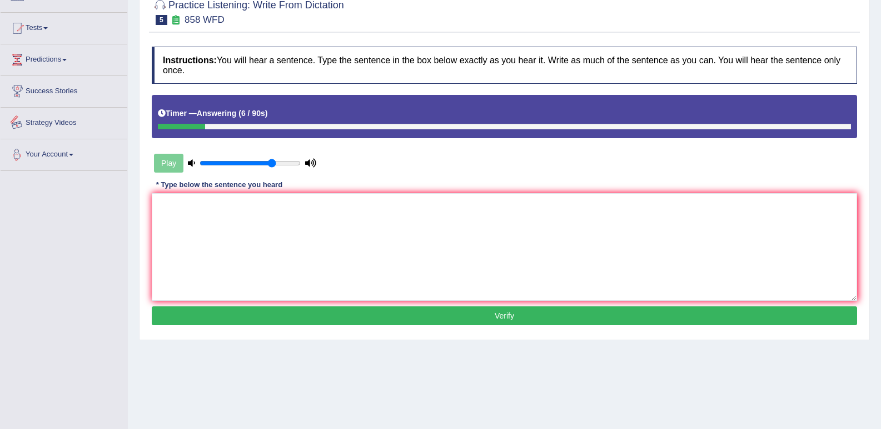
scroll to position [98, 0]
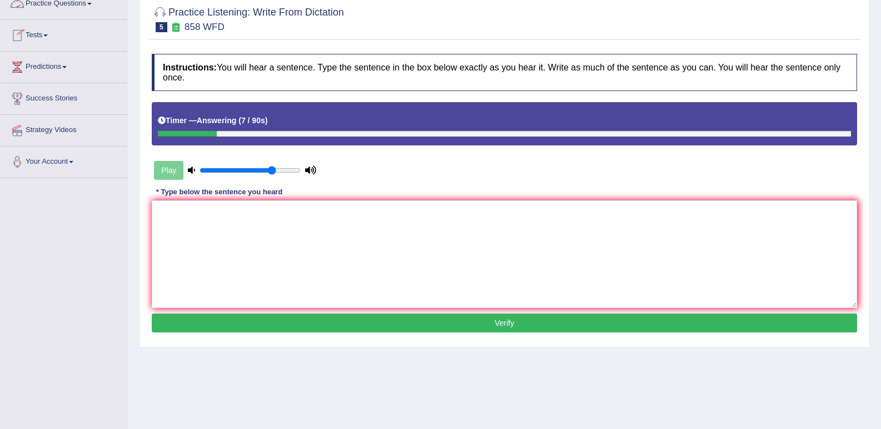
click at [53, 2] on link "Practice Questions" at bounding box center [64, 2] width 127 height 28
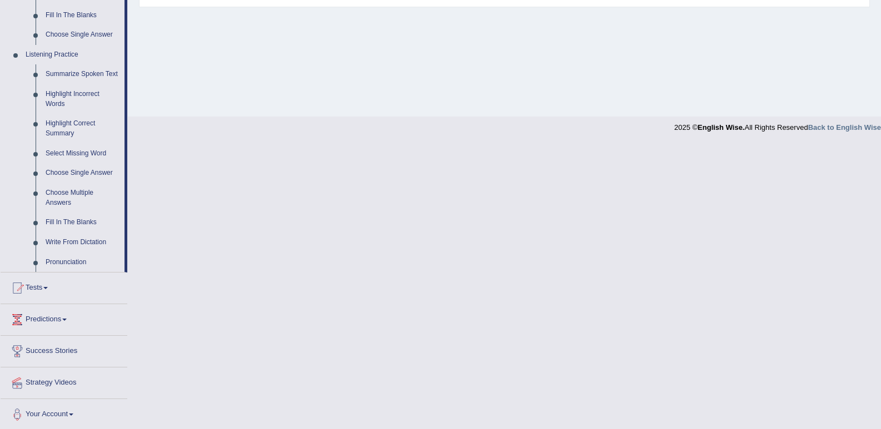
scroll to position [441, 0]
click at [70, 119] on link "Highlight Correct Summary" at bounding box center [83, 126] width 84 height 29
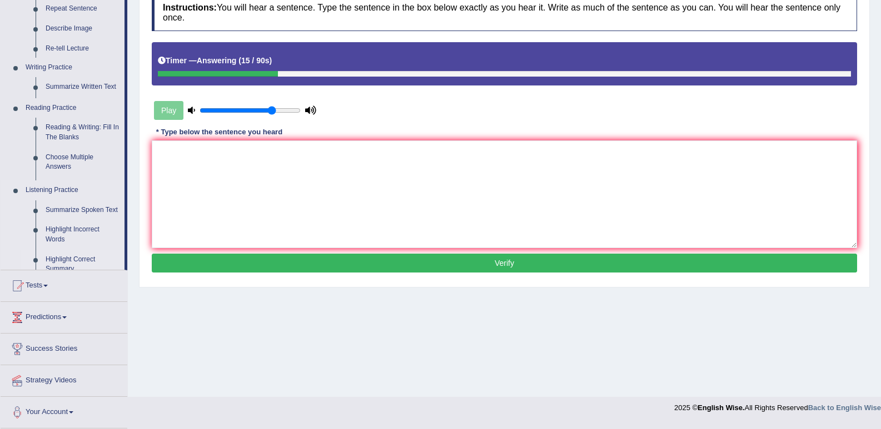
scroll to position [154, 0]
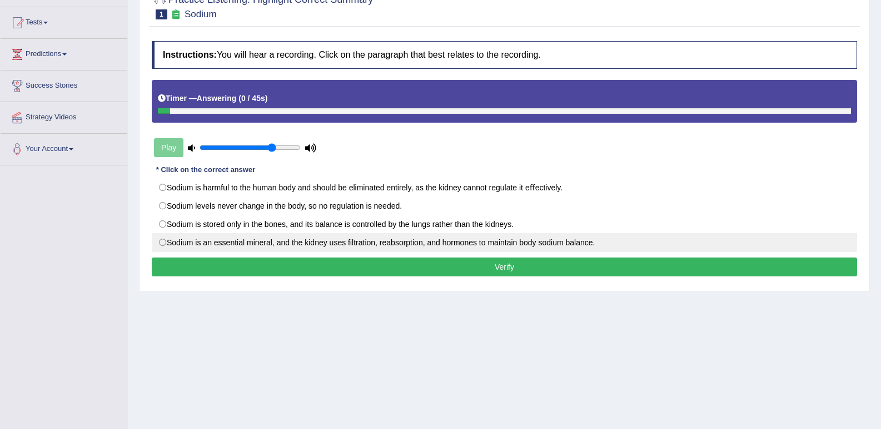
click at [162, 240] on label "Sodium is an essential mineral, and the kidney uses ﬁltration, reabsorption, an…" at bounding box center [504, 242] width 705 height 19
radio input "true"
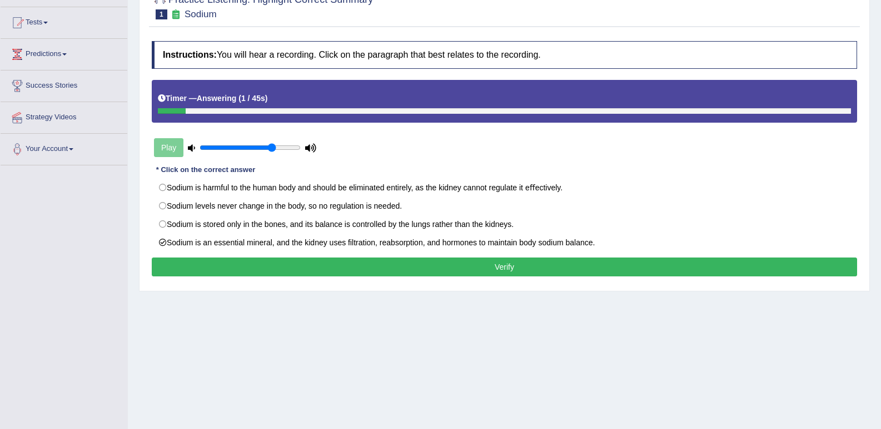
click at [178, 259] on button "Verify" at bounding box center [504, 267] width 705 height 19
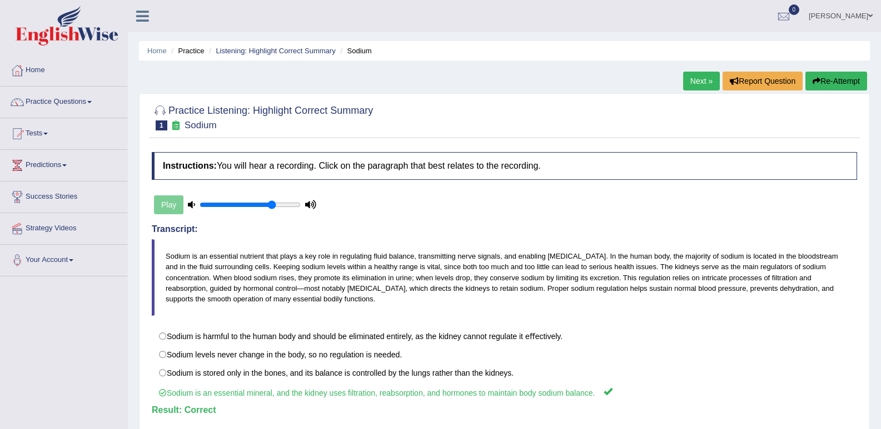
click at [695, 73] on link "Next »" at bounding box center [701, 81] width 37 height 19
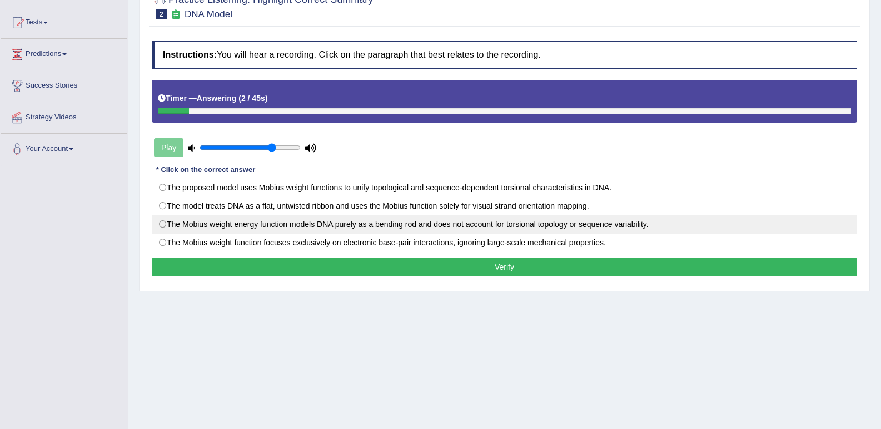
click at [419, 231] on label "The Mobius weight energy function models DNA purely as a bending rod and does n…" at bounding box center [504, 224] width 705 height 19
radio input "true"
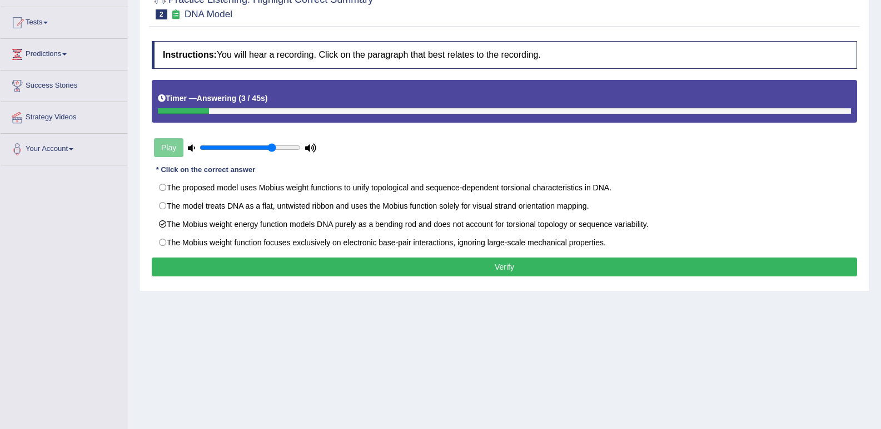
click at [425, 262] on button "Verify" at bounding box center [504, 267] width 705 height 19
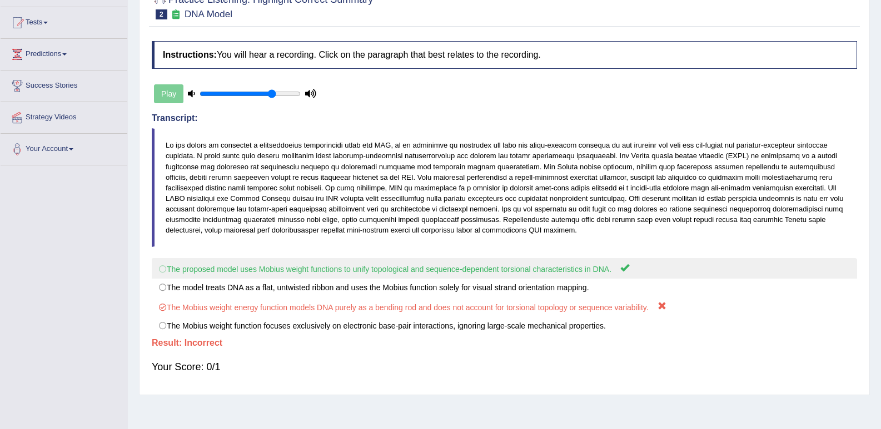
click at [402, 273] on label "The proposed model uses Mobius weight functions to unify topological and sequen…" at bounding box center [504, 268] width 705 height 21
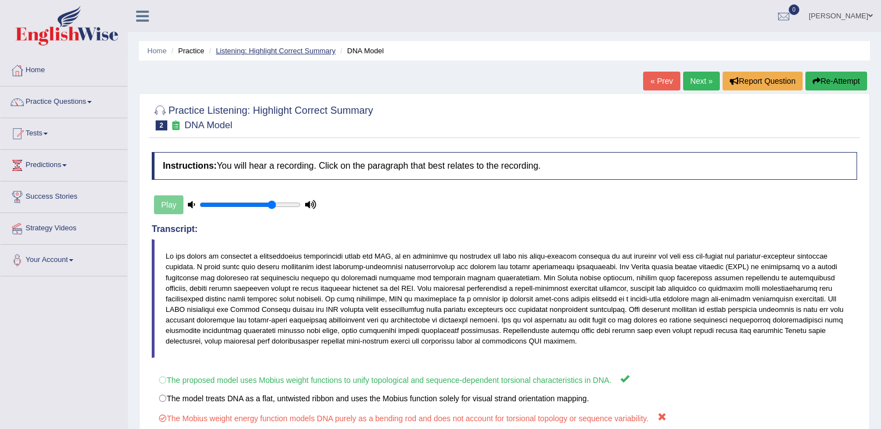
click at [267, 48] on link "Listening: Highlight Correct Summary" at bounding box center [275, 51] width 119 height 8
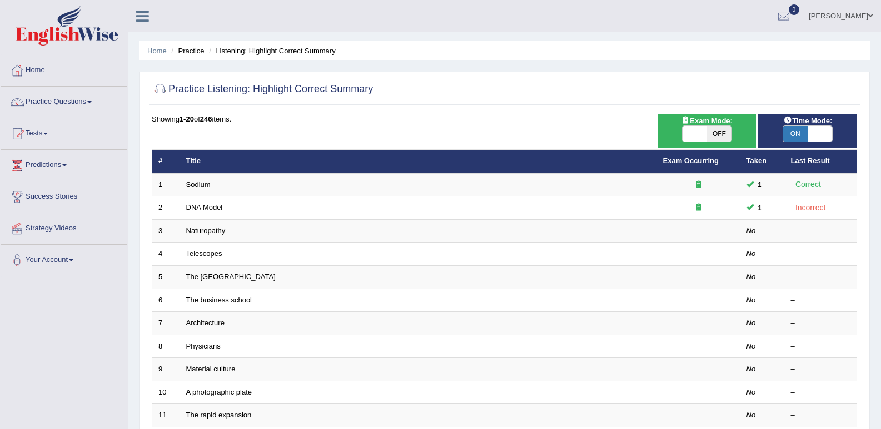
click at [193, 203] on td "DNA Model" at bounding box center [418, 208] width 477 height 23
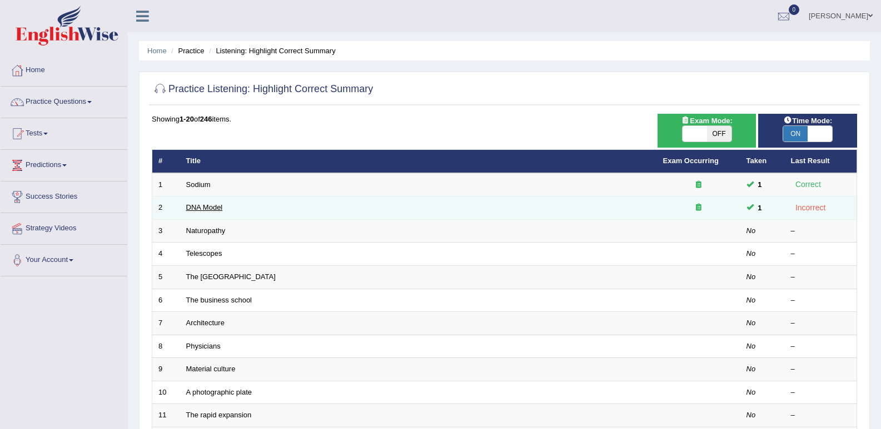
click at [203, 207] on link "DNA Model" at bounding box center [204, 207] width 37 height 8
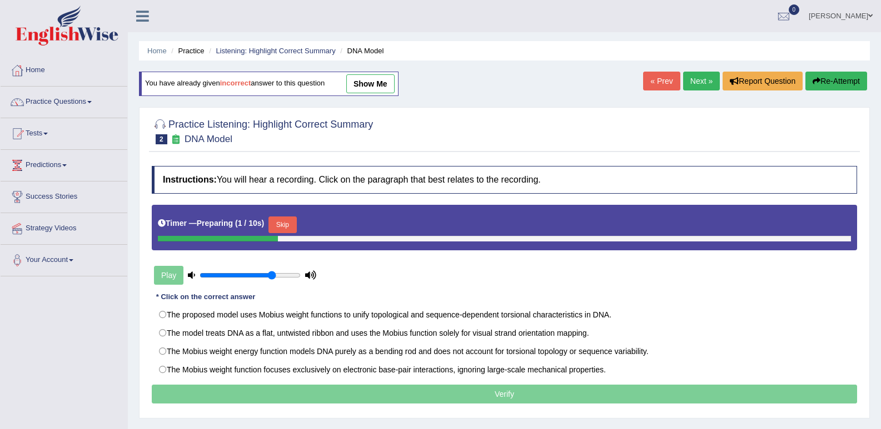
click at [291, 217] on button "Skip" at bounding box center [282, 225] width 28 height 17
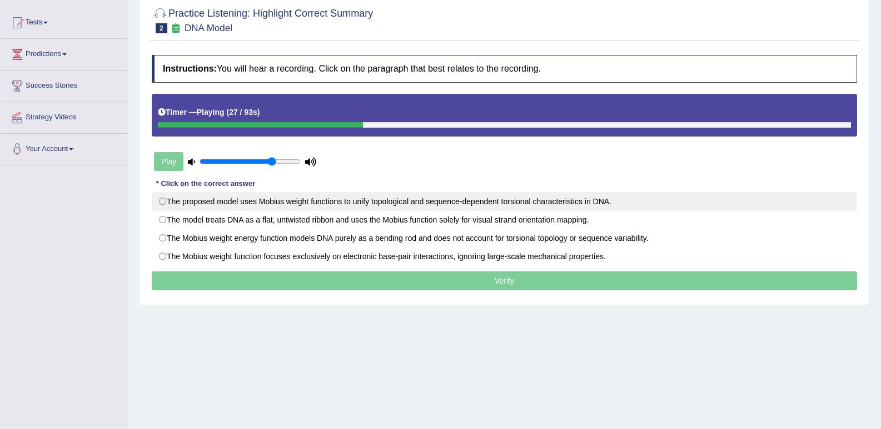
click at [255, 211] on label "The proposed model uses Mobius weight functions to unify topological and sequen…" at bounding box center [504, 201] width 705 height 19
radio input "true"
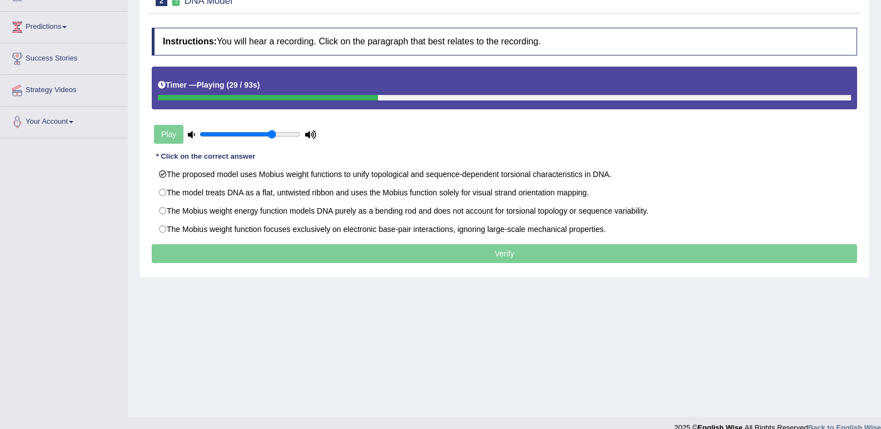
scroll to position [154, 0]
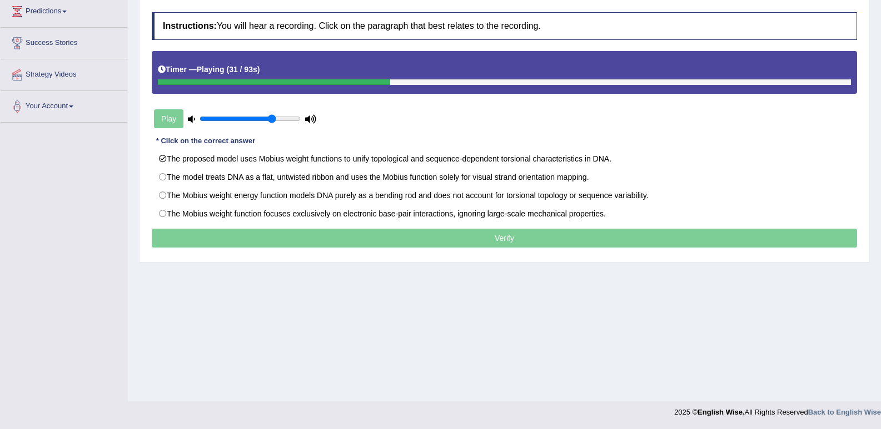
click at [505, 244] on p "Verify" at bounding box center [504, 238] width 705 height 19
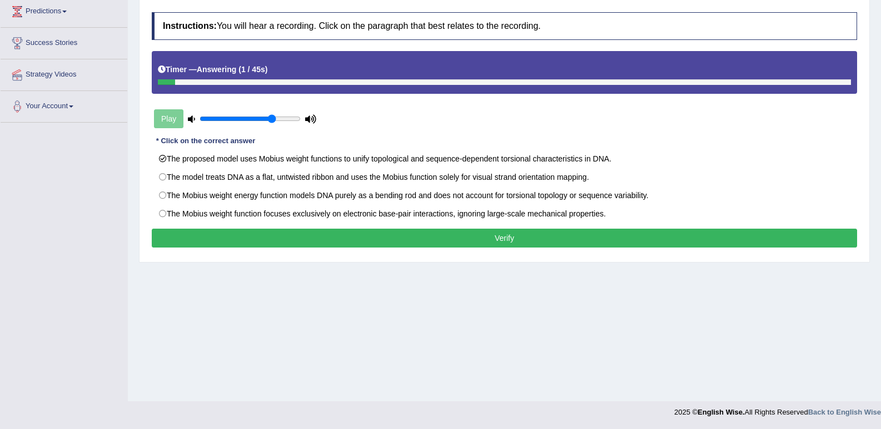
click at [522, 233] on button "Verify" at bounding box center [504, 238] width 705 height 19
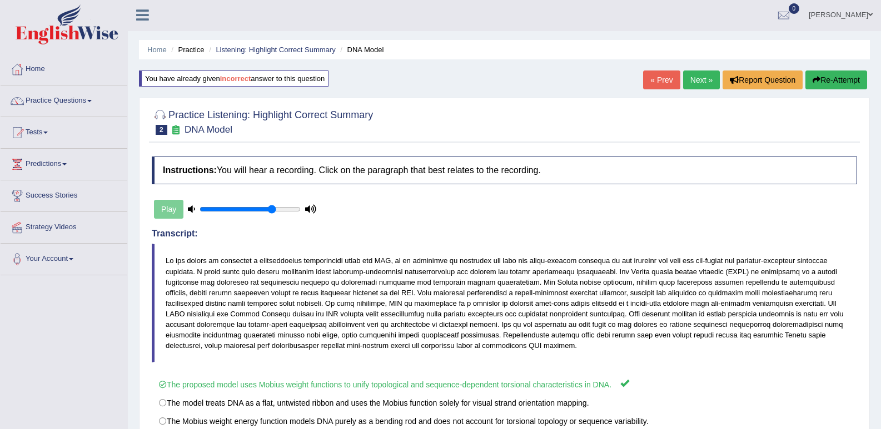
scroll to position [0, 0]
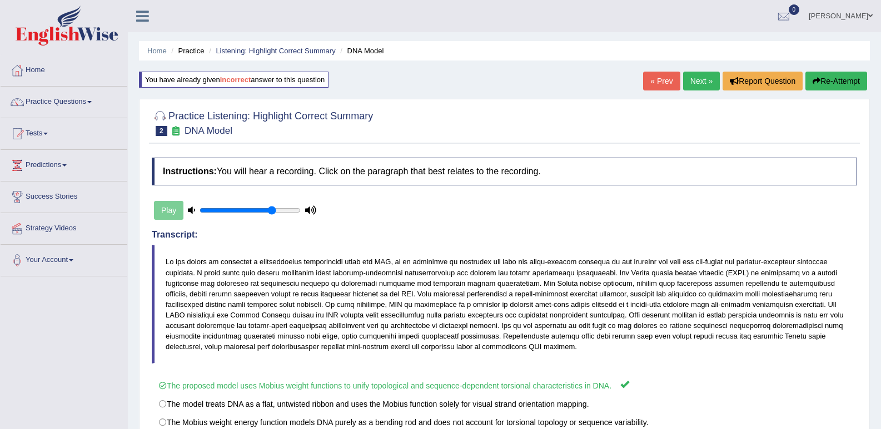
click at [694, 81] on link "Next »" at bounding box center [701, 81] width 37 height 19
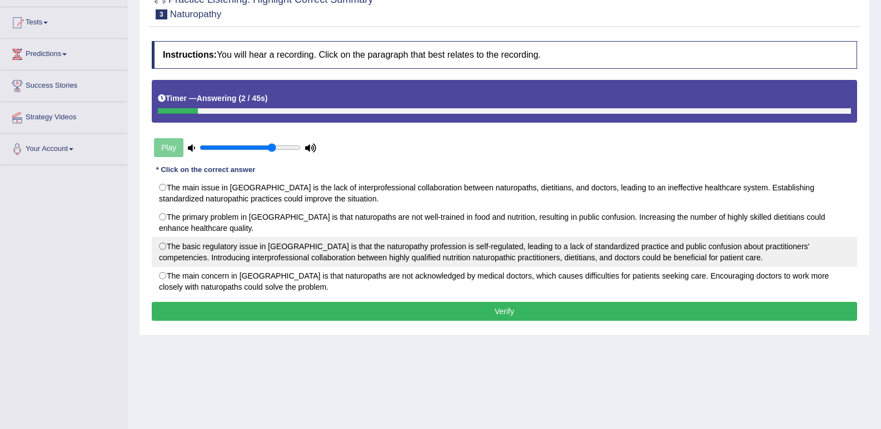
click at [167, 250] on label "The basic regulatory issue in [GEOGRAPHIC_DATA] is that the naturopathy profess…" at bounding box center [504, 252] width 705 height 30
radio input "true"
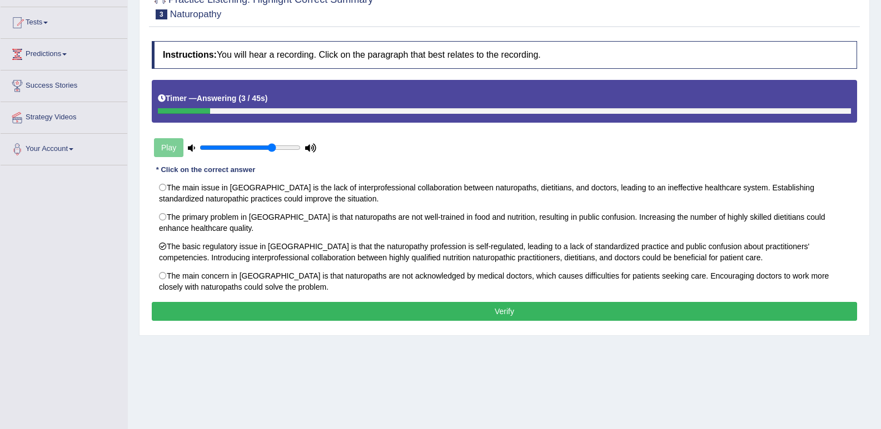
click at [232, 313] on button "Verify" at bounding box center [504, 311] width 705 height 19
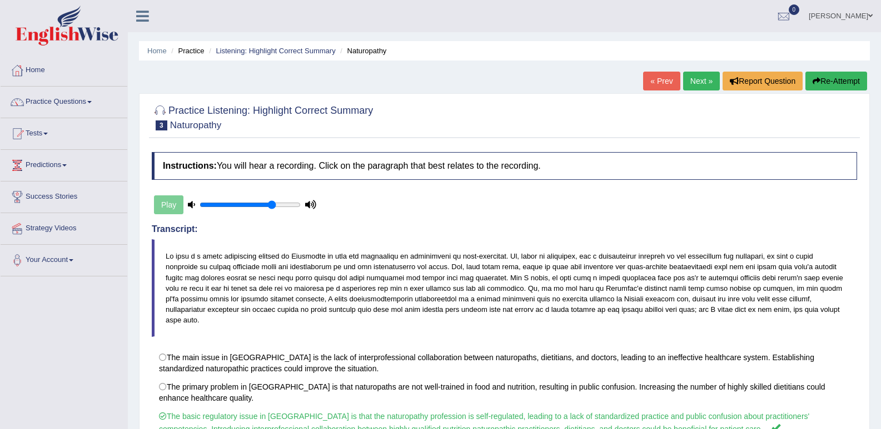
click at [699, 82] on link "Next »" at bounding box center [701, 81] width 37 height 19
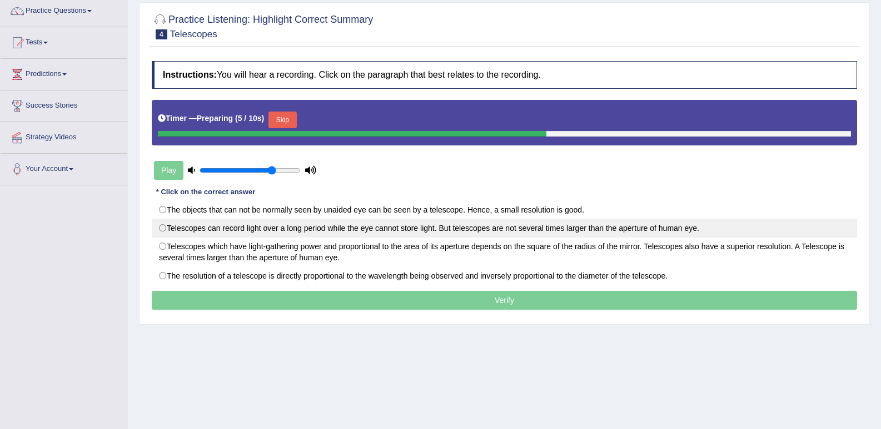
scroll to position [111, 0]
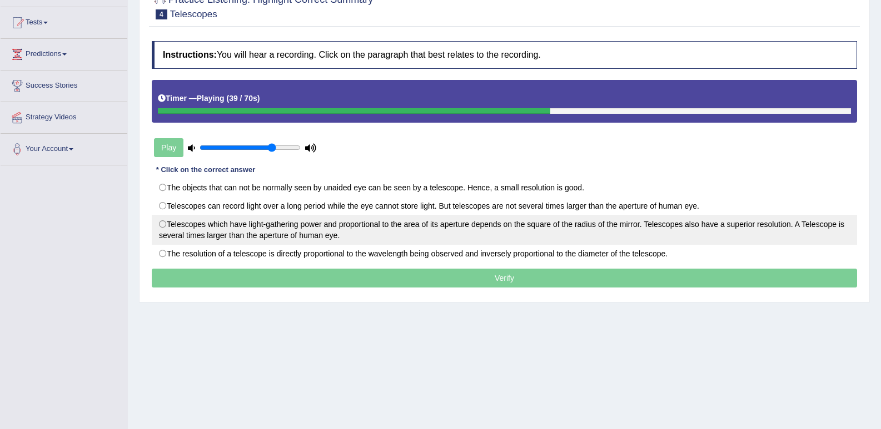
click at [162, 224] on label "Telescopes which have light-gathering power and proportional to the area of its…" at bounding box center [504, 230] width 705 height 30
radio input "true"
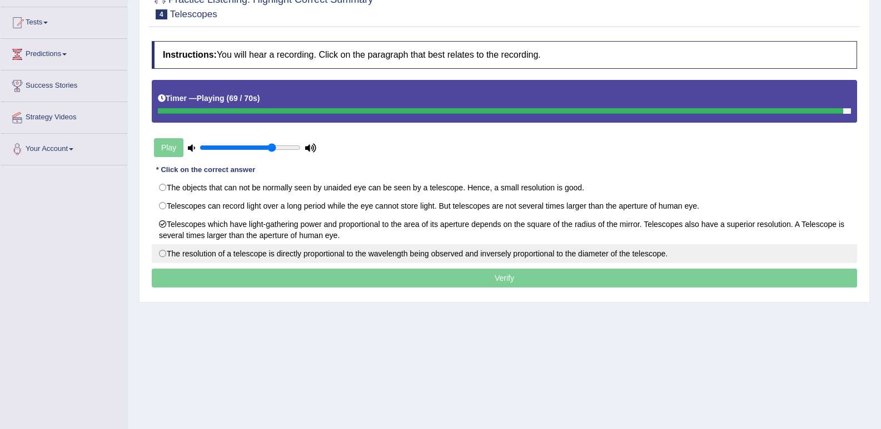
click at [343, 251] on label "The resolution of a telescope is directly proportional to the wavelength being …" at bounding box center [504, 253] width 705 height 19
radio input "true"
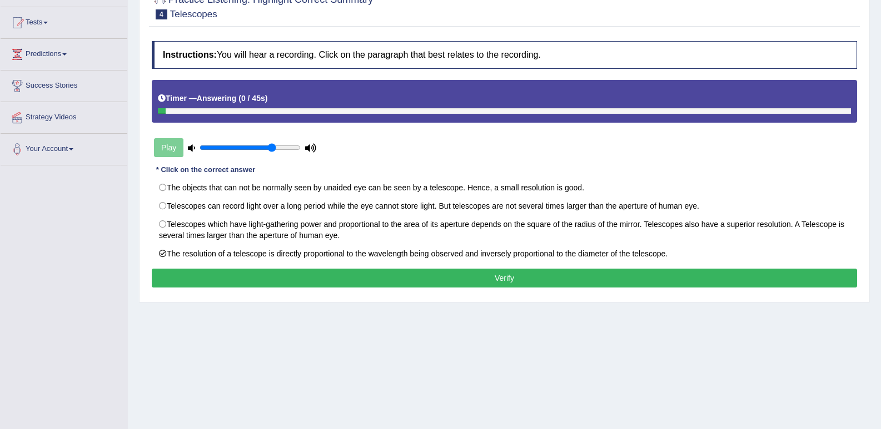
click at [385, 277] on button "Verify" at bounding box center [504, 278] width 705 height 19
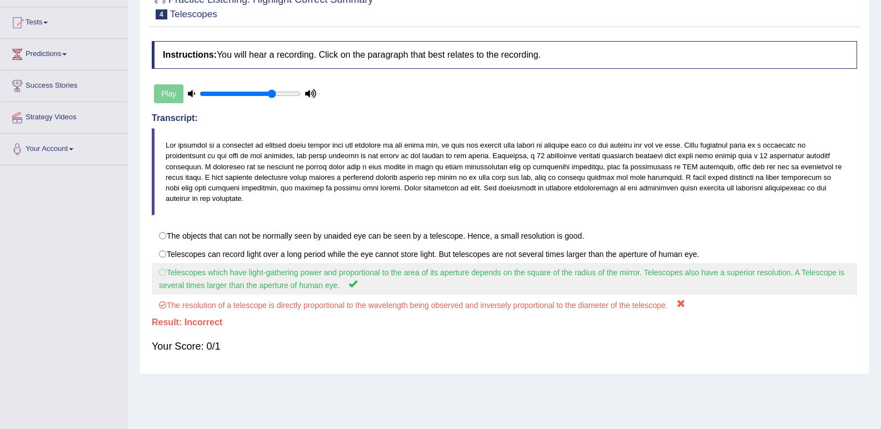
click at [336, 274] on label "Telescopes which have light-gathering power and proportional to the area of its…" at bounding box center [504, 279] width 705 height 32
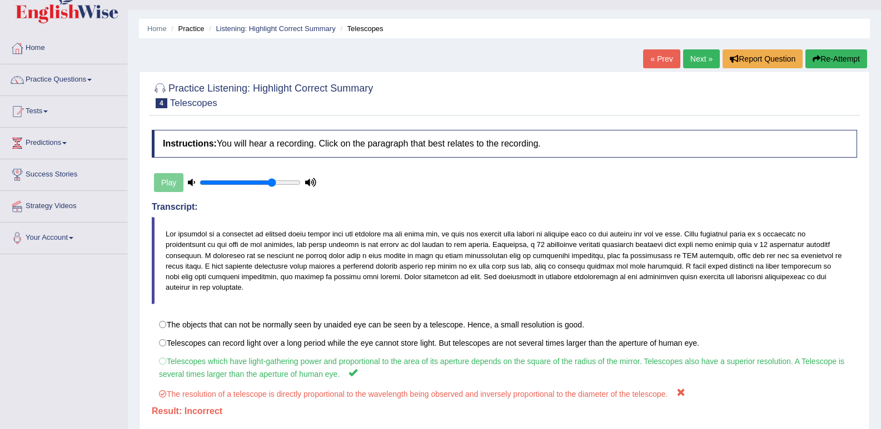
scroll to position [0, 0]
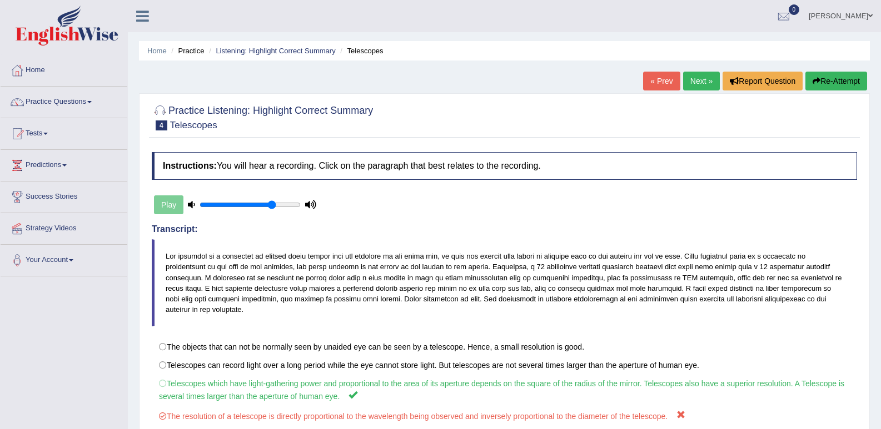
click at [832, 83] on button "Re-Attempt" at bounding box center [836, 81] width 62 height 19
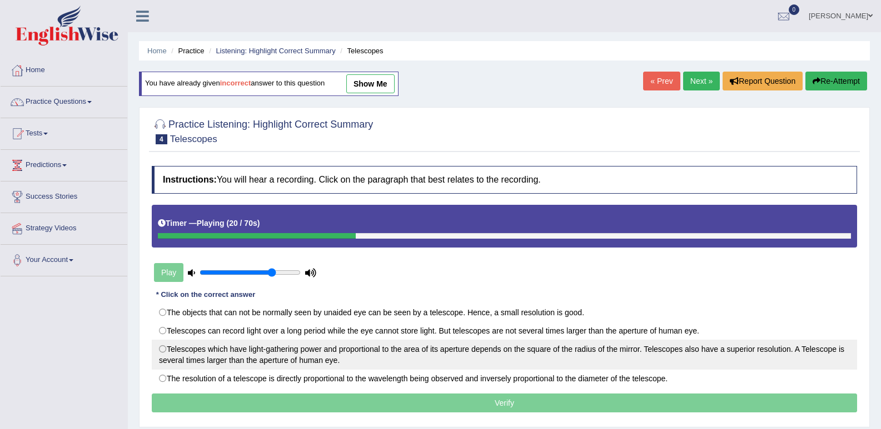
click at [176, 361] on label "Telescopes which have light-gathering power and proportional to the area of its…" at bounding box center [504, 355] width 705 height 30
radio input "true"
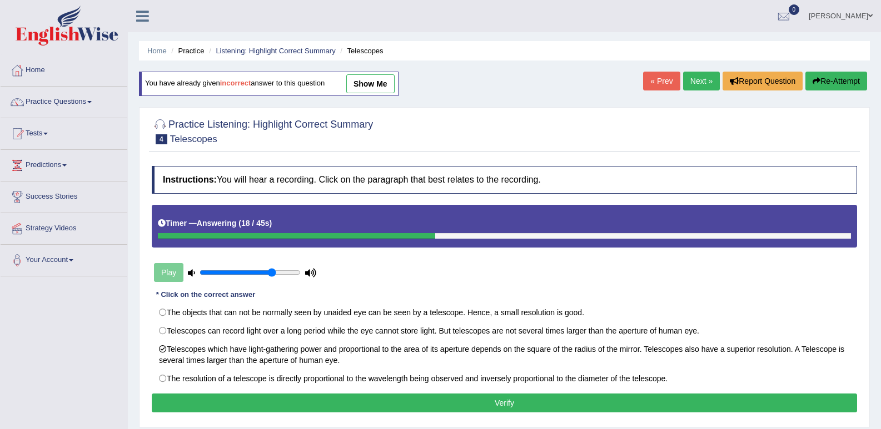
click at [411, 404] on button "Verify" at bounding box center [504, 403] width 705 height 19
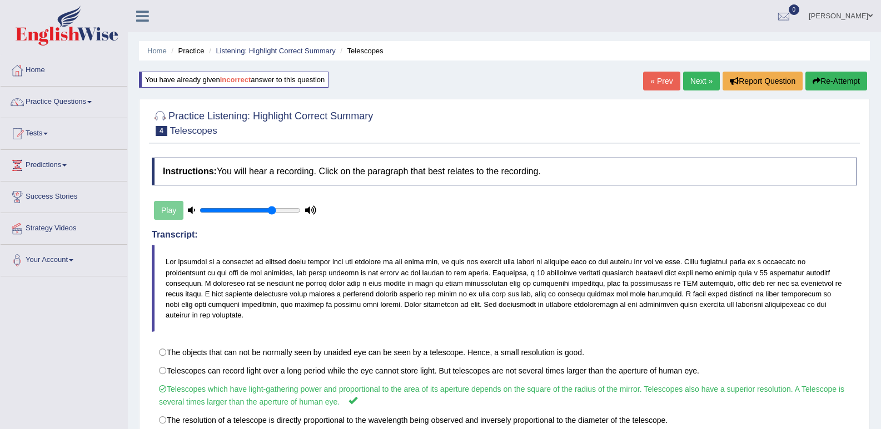
click at [693, 78] on link "Next »" at bounding box center [701, 81] width 37 height 19
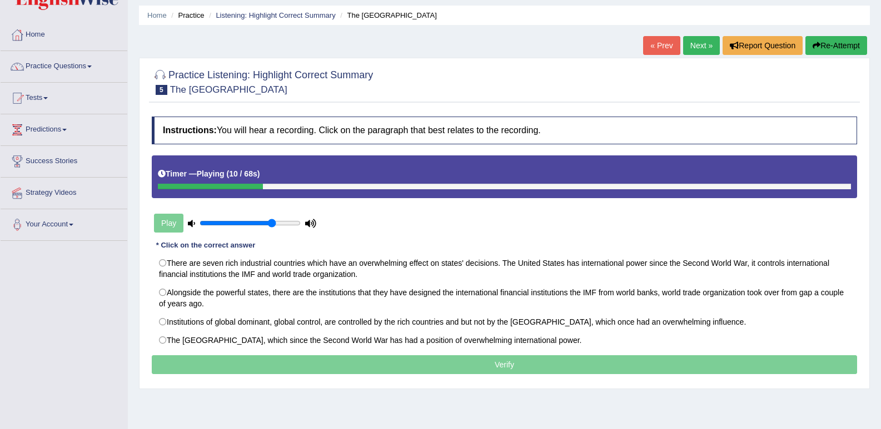
scroll to position [56, 0]
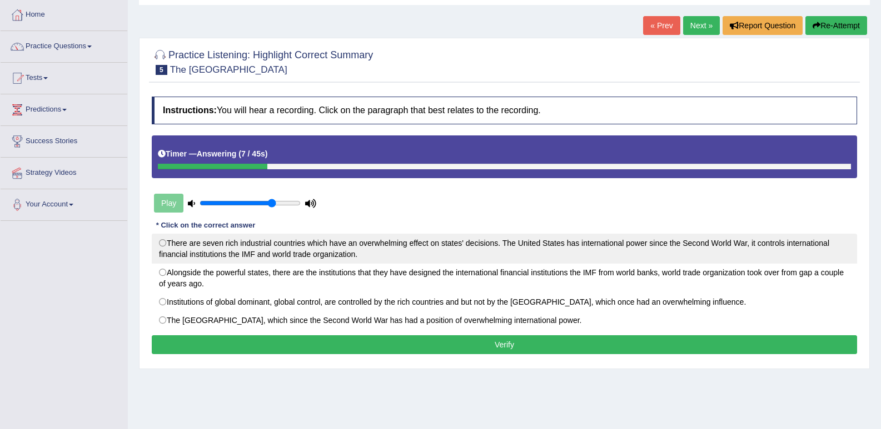
click at [277, 247] on label "There are seven rich industrial countries which have an overwhelming effect on …" at bounding box center [504, 249] width 705 height 30
radio input "true"
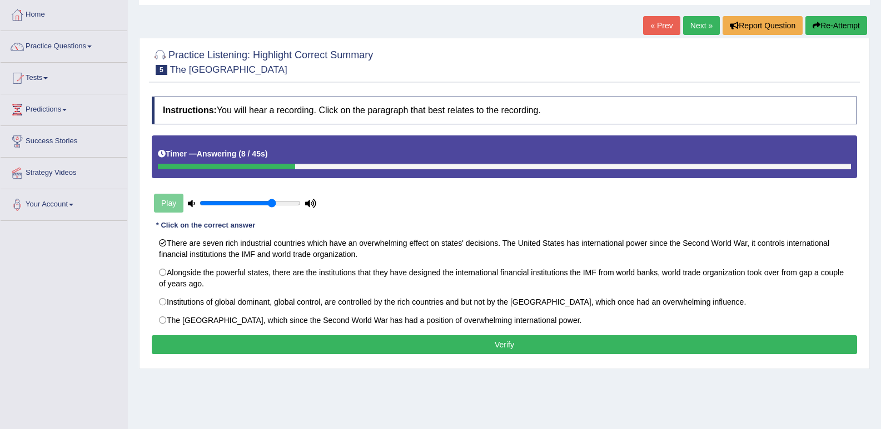
click at [409, 340] on button "Verify" at bounding box center [504, 345] width 705 height 19
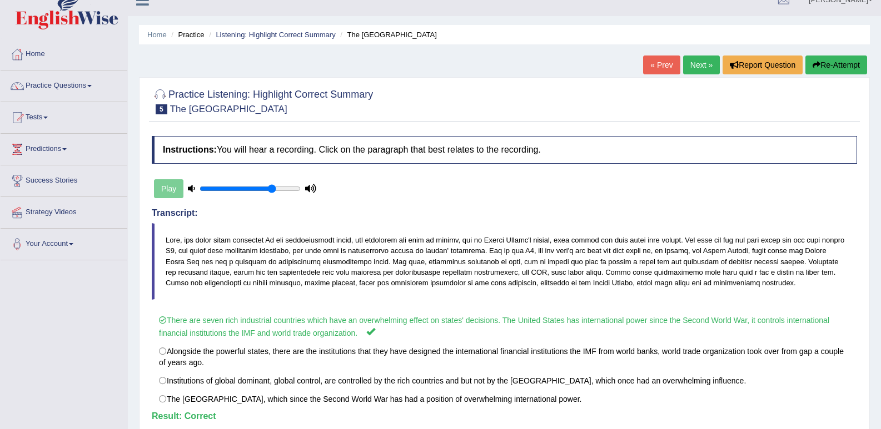
scroll to position [0, 0]
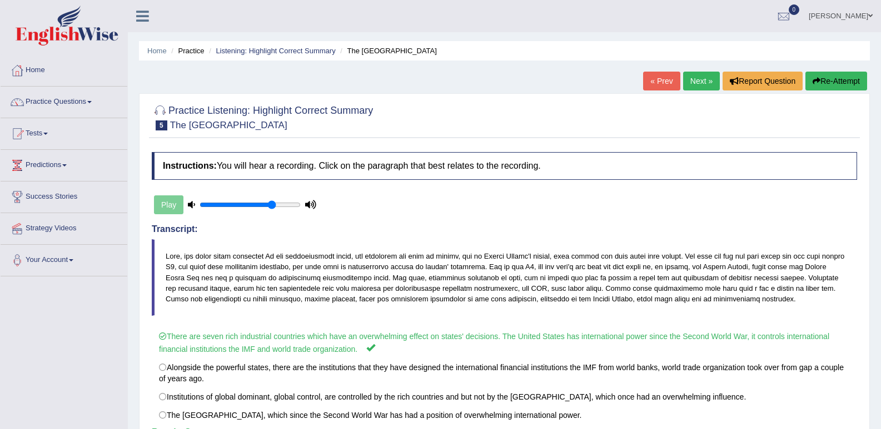
click at [701, 83] on link "Next »" at bounding box center [701, 81] width 37 height 19
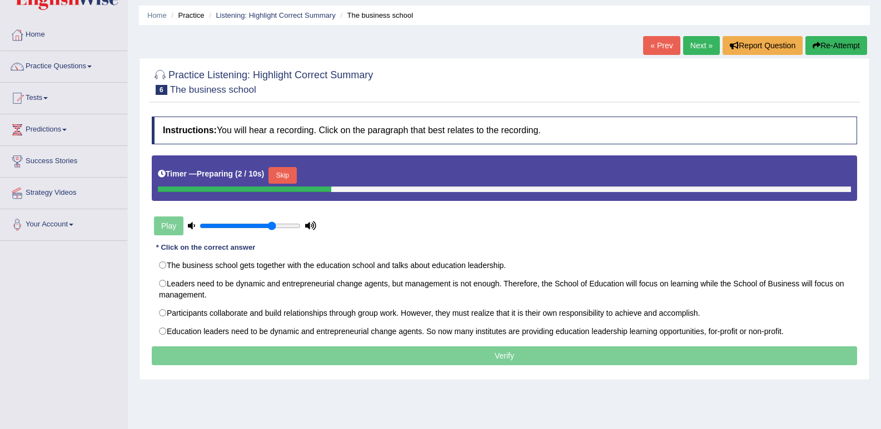
scroll to position [56, 0]
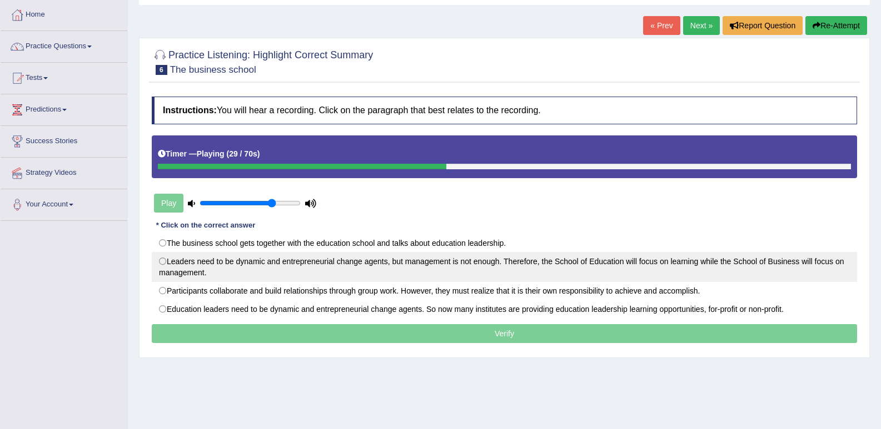
click at [251, 273] on label "Leaders need to be dynamic and entrepreneurial change agents, but management is…" at bounding box center [504, 267] width 705 height 30
radio input "true"
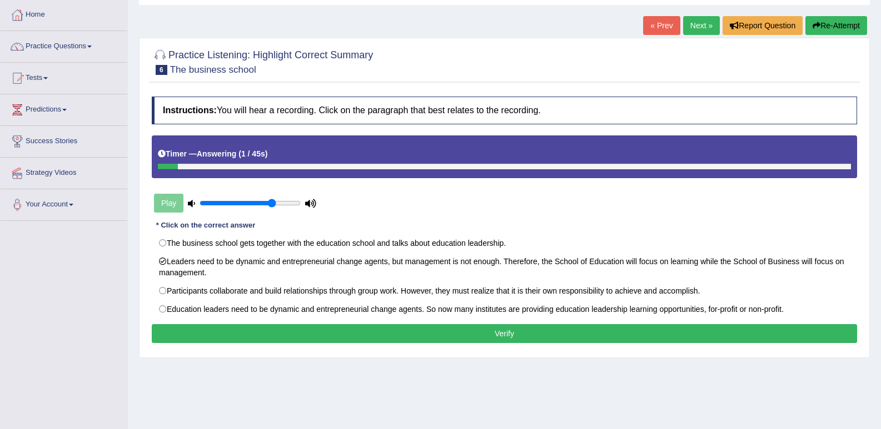
click at [274, 339] on button "Verify" at bounding box center [504, 333] width 705 height 19
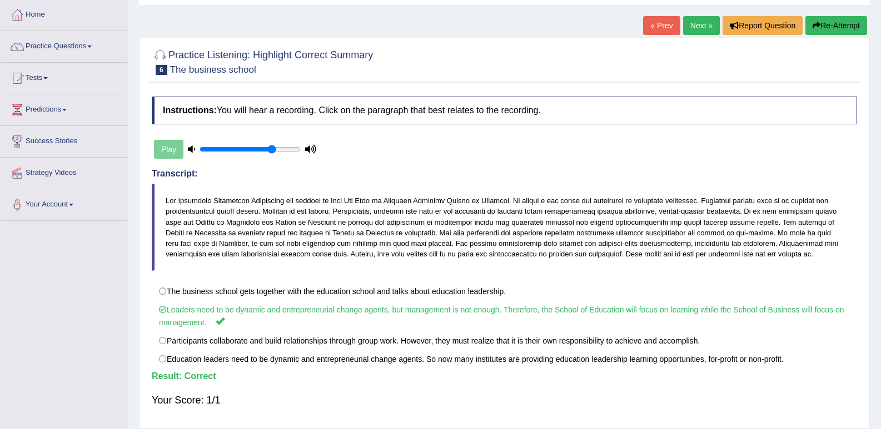
click at [700, 31] on link "Next »" at bounding box center [701, 25] width 37 height 19
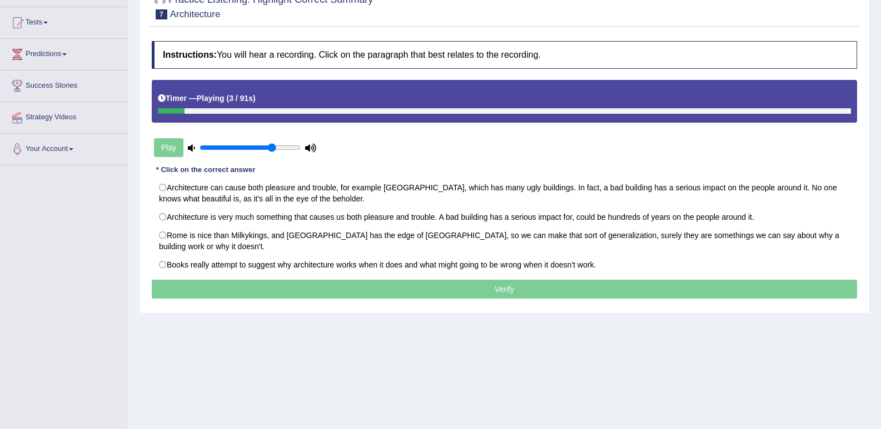
scroll to position [56, 0]
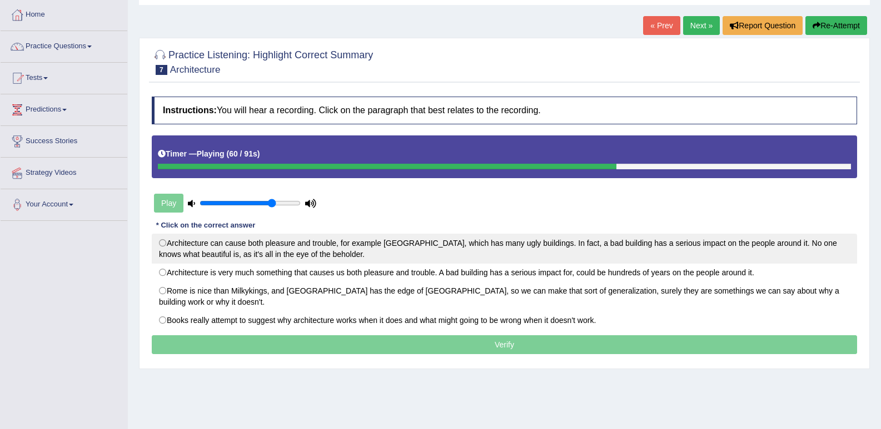
click at [391, 239] on label "Architecture can cause both pleasure and trouble, for example [GEOGRAPHIC_DATA]…" at bounding box center [504, 249] width 705 height 30
radio input "true"
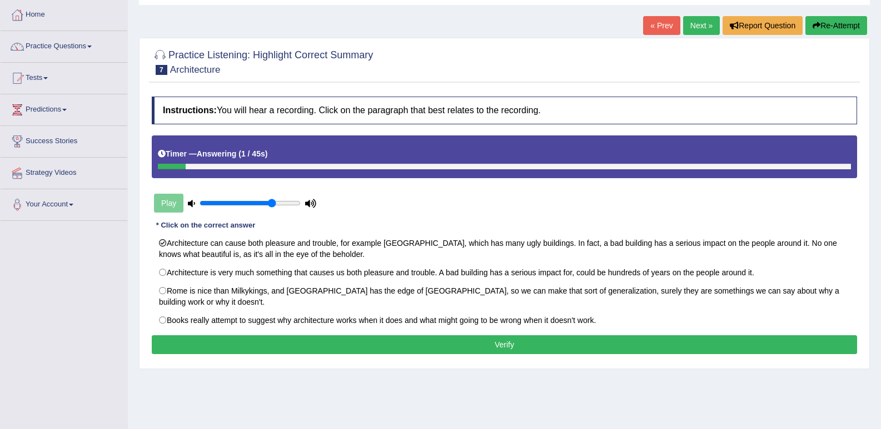
click at [510, 351] on button "Verify" at bounding box center [504, 345] width 705 height 19
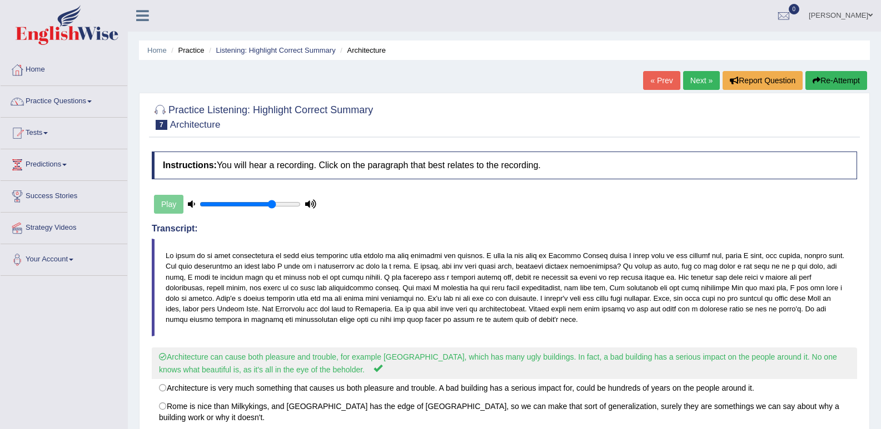
scroll to position [0, 0]
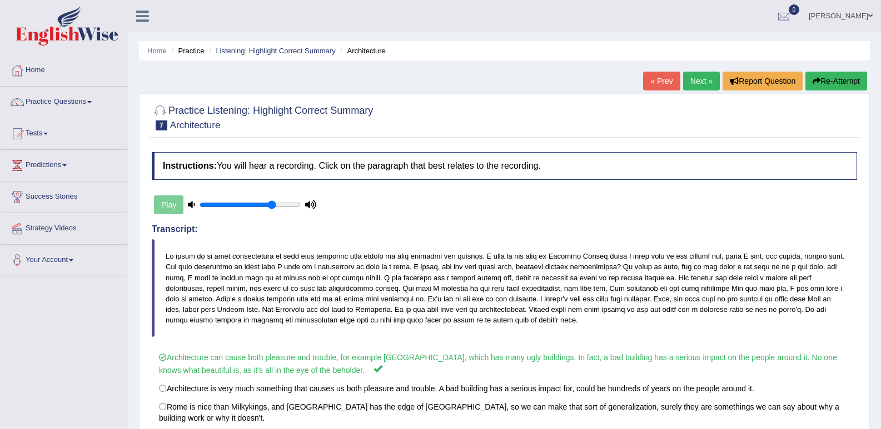
click at [701, 81] on link "Next »" at bounding box center [701, 81] width 37 height 19
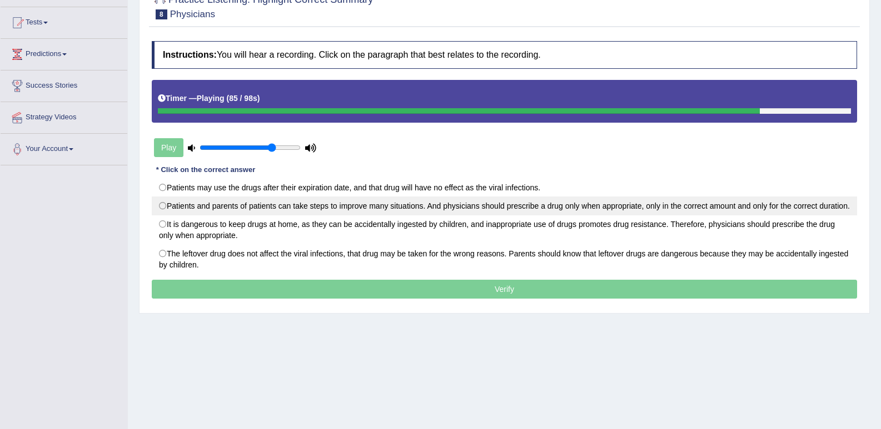
click at [185, 214] on label "Patients and parents of patients can take steps to improve many situations. And…" at bounding box center [504, 206] width 705 height 19
radio input "true"
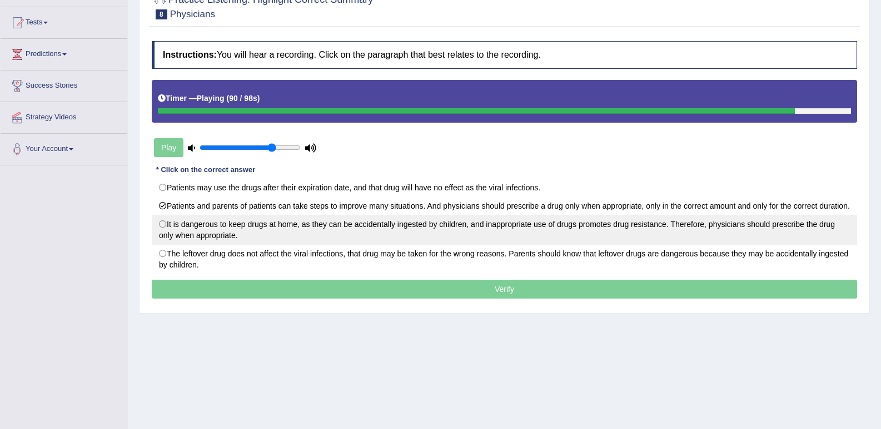
click at [352, 243] on label "It is dangerous to keep drugs at home, as they can be accidentally ingested by …" at bounding box center [504, 230] width 705 height 30
radio input "true"
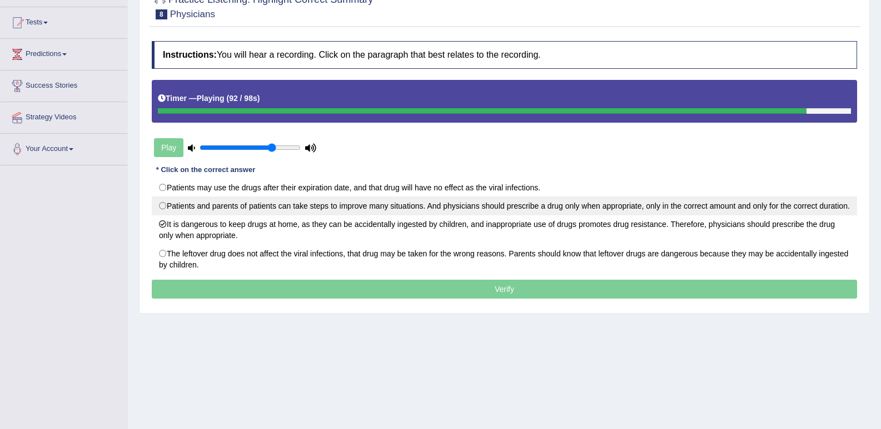
click at [346, 212] on label "Patients and parents of patients can take steps to improve many situations. And…" at bounding box center [504, 206] width 705 height 19
radio input "true"
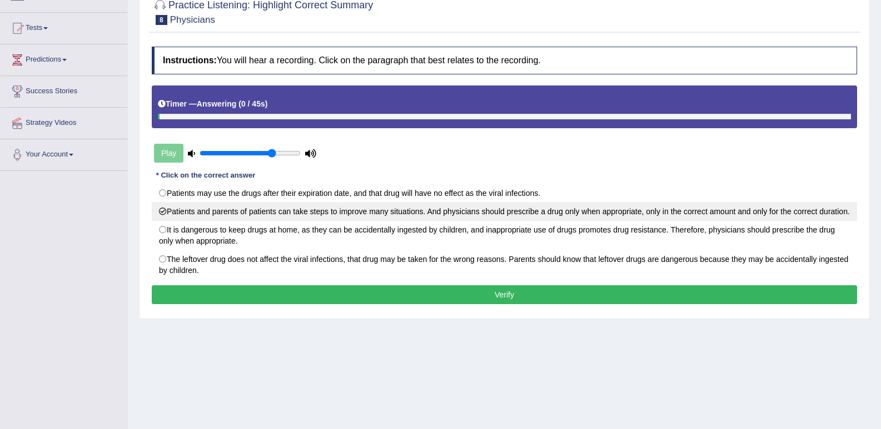
scroll to position [98, 0]
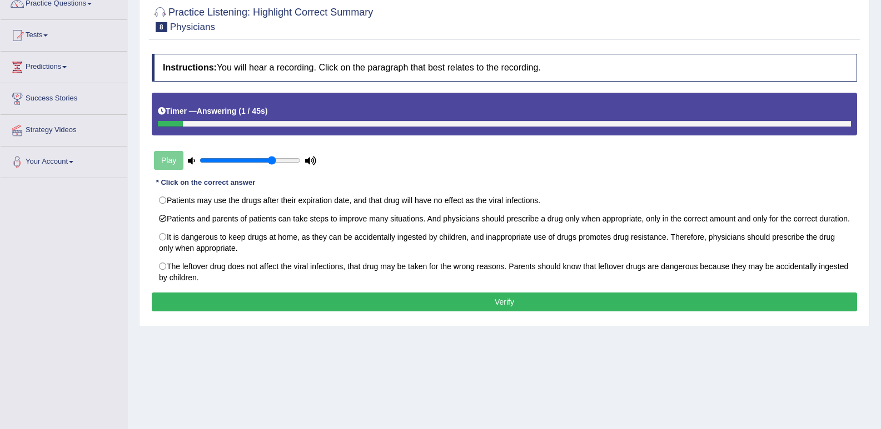
click at [413, 308] on button "Verify" at bounding box center [504, 302] width 705 height 19
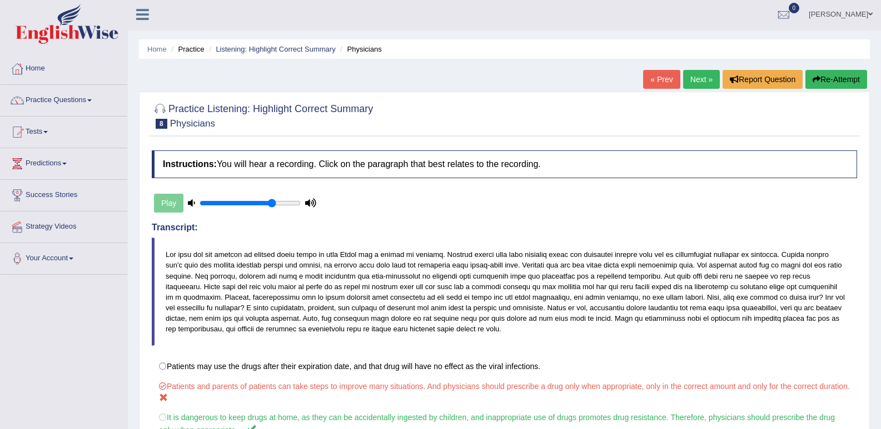
scroll to position [0, 0]
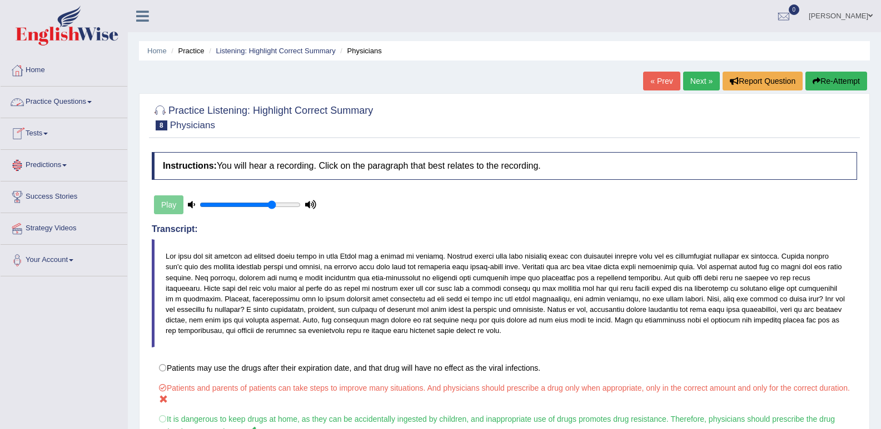
click at [77, 105] on link "Practice Questions" at bounding box center [64, 101] width 127 height 28
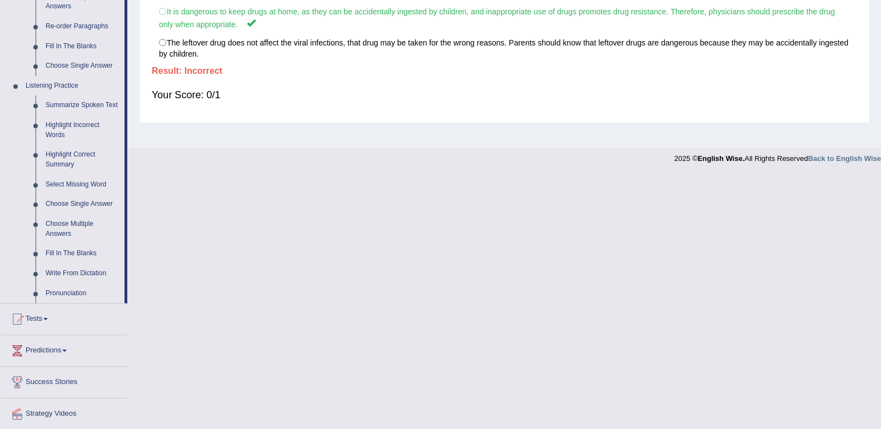
scroll to position [441, 0]
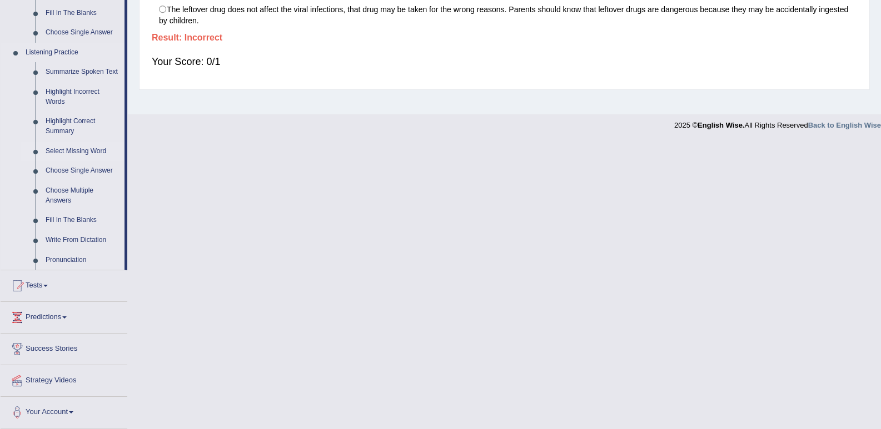
click at [74, 147] on link "Select Missing Word" at bounding box center [83, 152] width 84 height 20
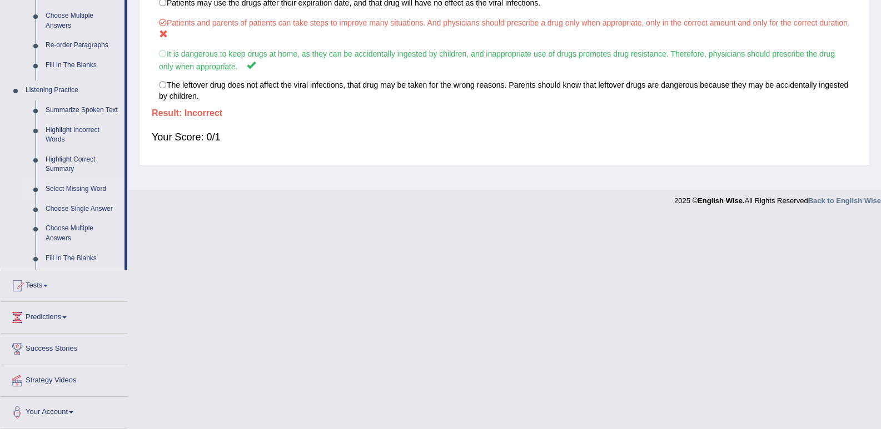
scroll to position [154, 0]
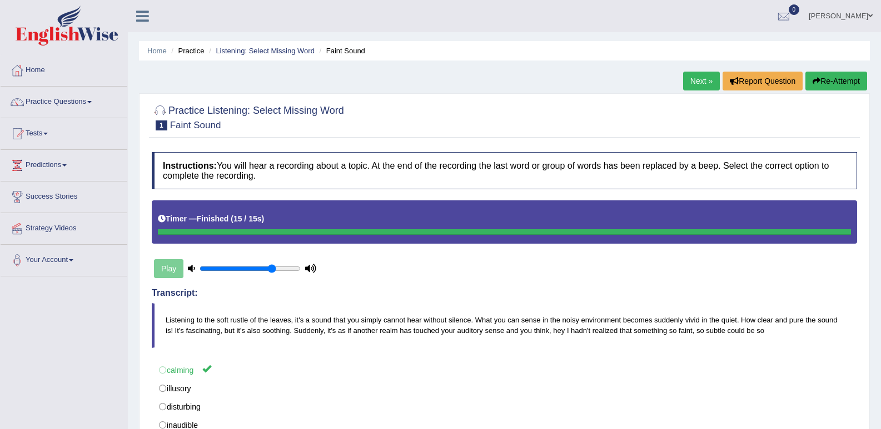
click at [834, 72] on button "Re-Attempt" at bounding box center [836, 81] width 62 height 19
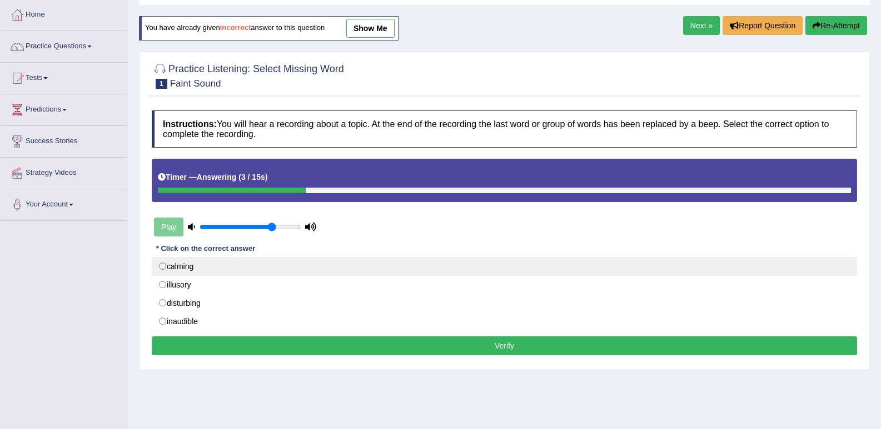
click at [186, 268] on label "calming" at bounding box center [504, 266] width 705 height 19
radio input "true"
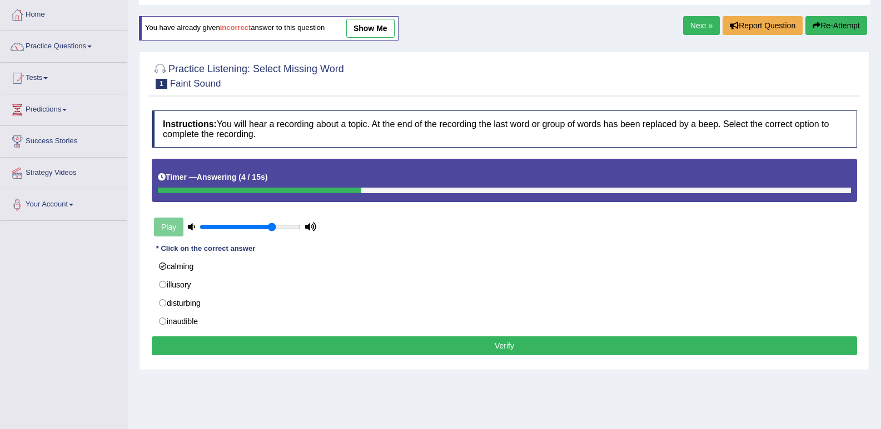
click at [484, 347] on button "Verify" at bounding box center [504, 346] width 705 height 19
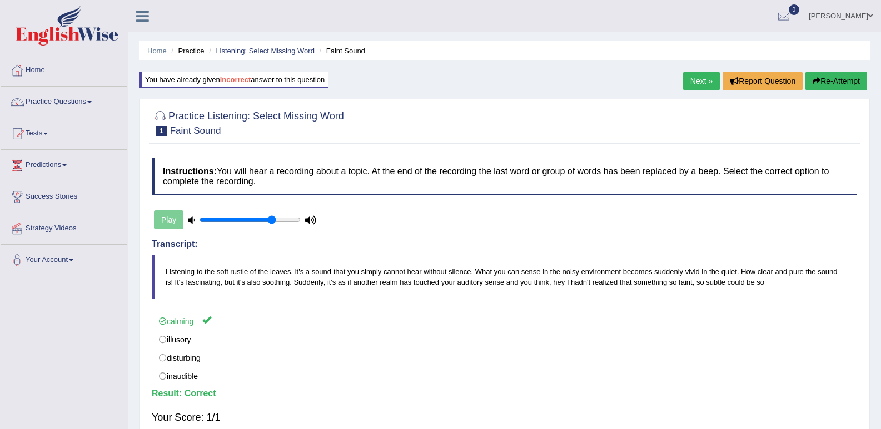
click at [704, 85] on link "Next »" at bounding box center [701, 81] width 37 height 19
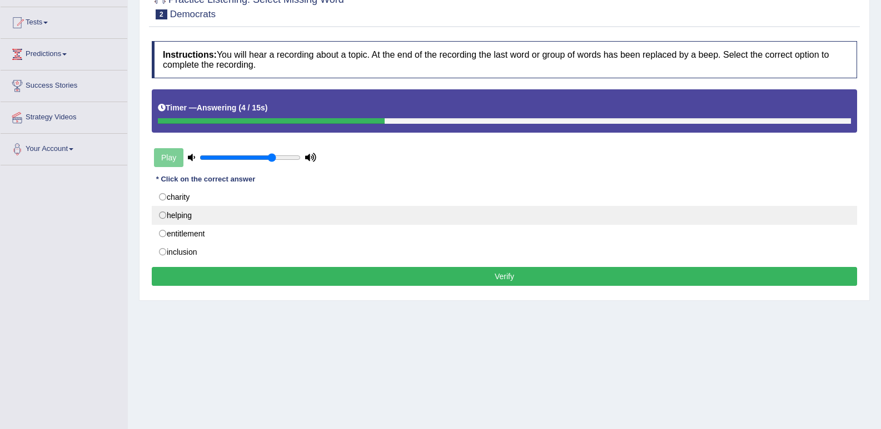
click at [216, 207] on label "helping" at bounding box center [504, 215] width 705 height 19
radio input "true"
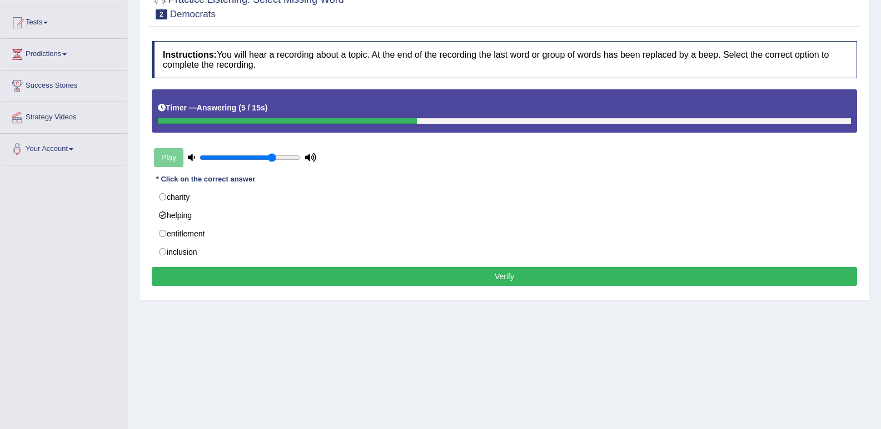
click at [321, 288] on div "Instructions: You will hear a recording about a topic. At the end of the record…" at bounding box center [504, 165] width 711 height 259
click at [322, 280] on button "Verify" at bounding box center [504, 276] width 705 height 19
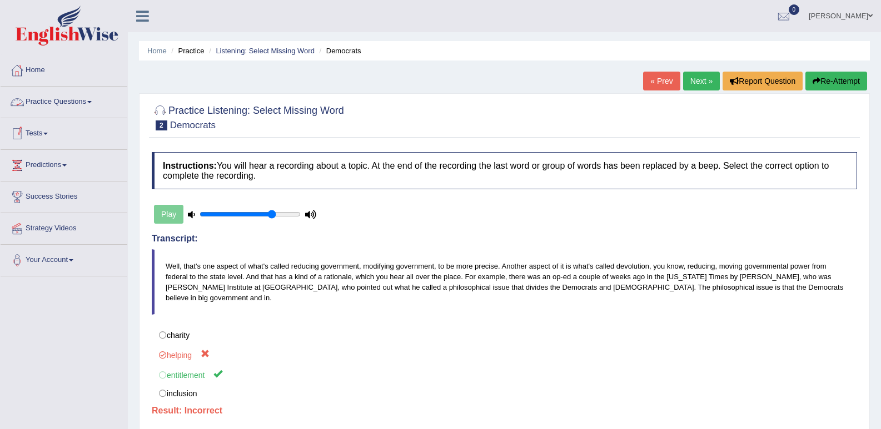
click at [44, 64] on link "Home" at bounding box center [64, 69] width 127 height 28
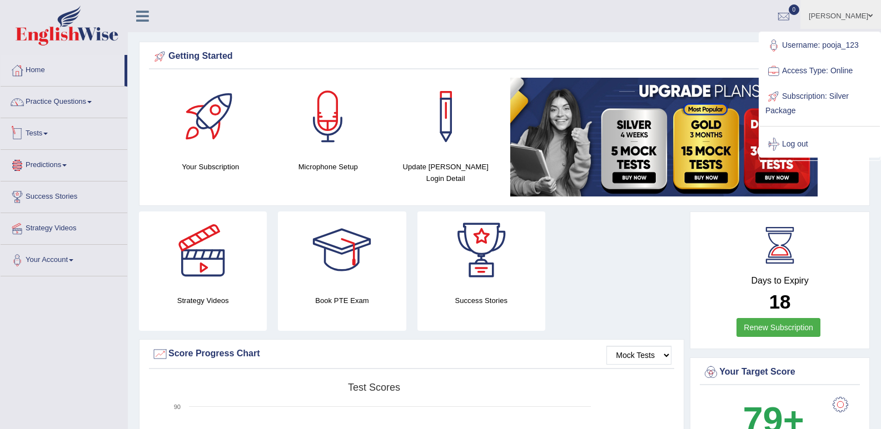
click at [76, 118] on link "Tests" at bounding box center [64, 132] width 127 height 28
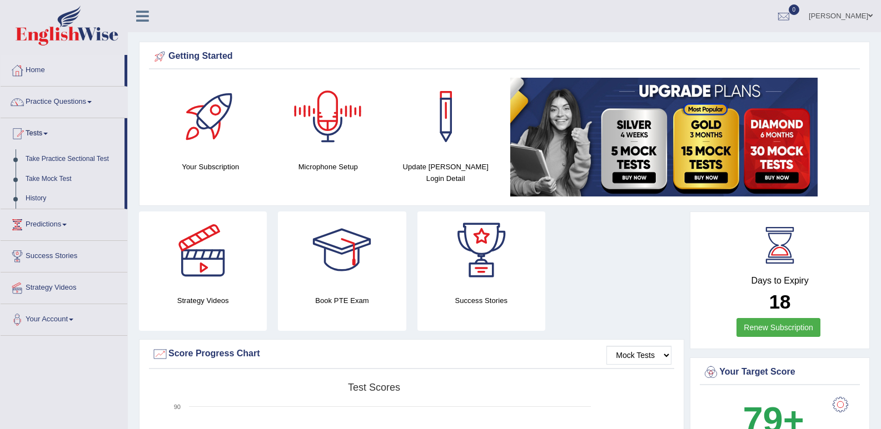
click at [826, 14] on link "[PERSON_NAME]" at bounding box center [840, 14] width 81 height 29
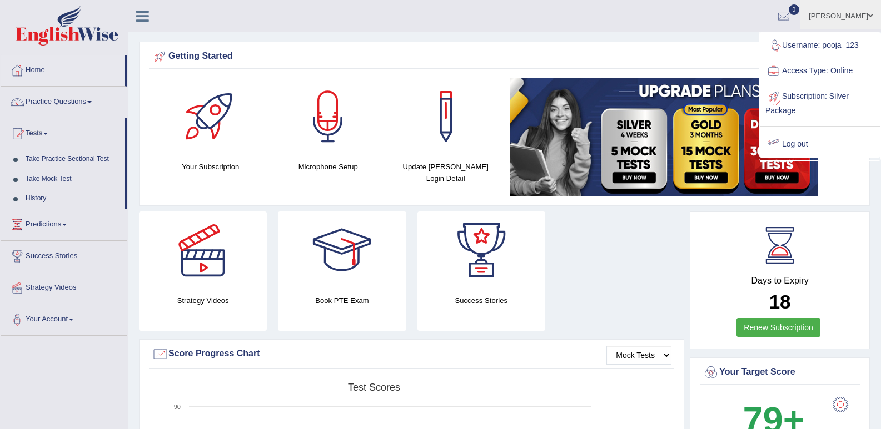
click at [793, 139] on link "Log out" at bounding box center [819, 145] width 120 height 26
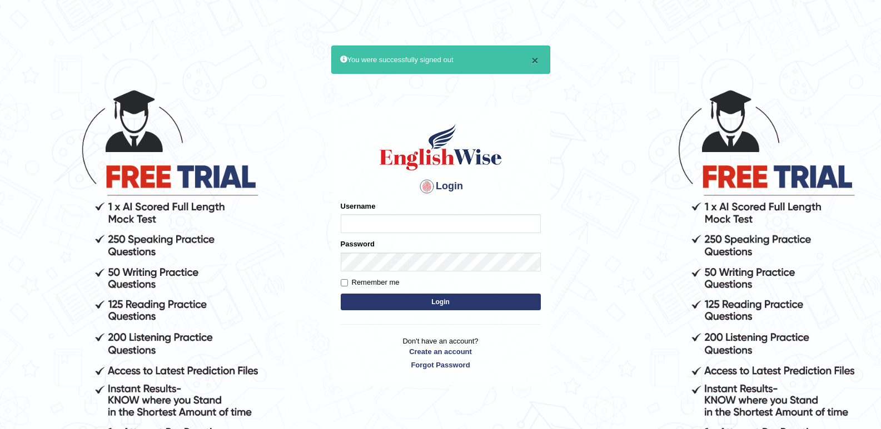
click at [533, 60] on button "×" at bounding box center [534, 60] width 7 height 12
